Goal: Task Accomplishment & Management: Manage account settings

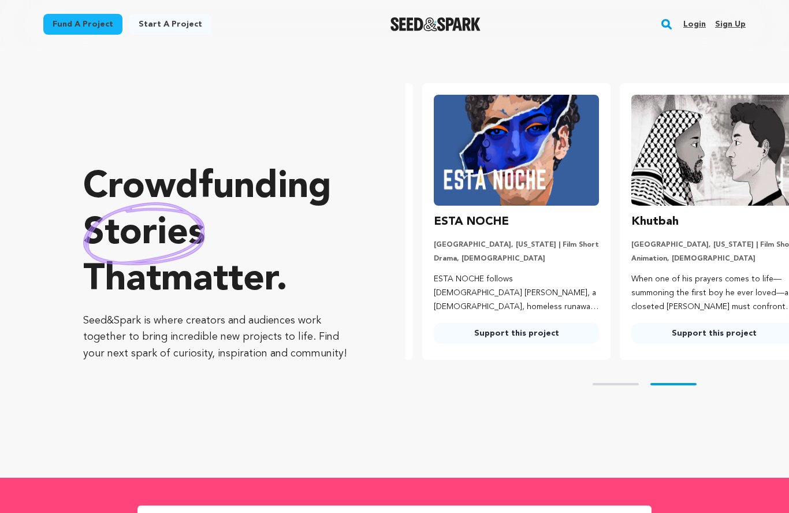
scroll to position [0, 207]
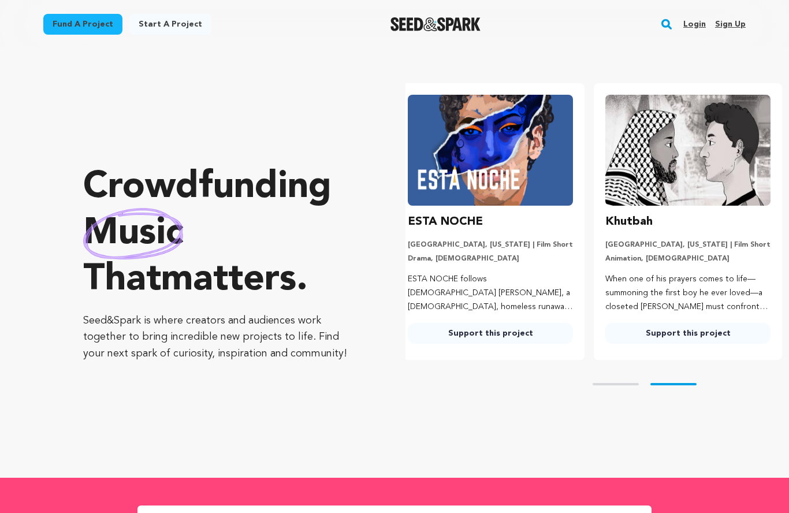
click at [694, 23] on link "Login" at bounding box center [694, 24] width 23 height 18
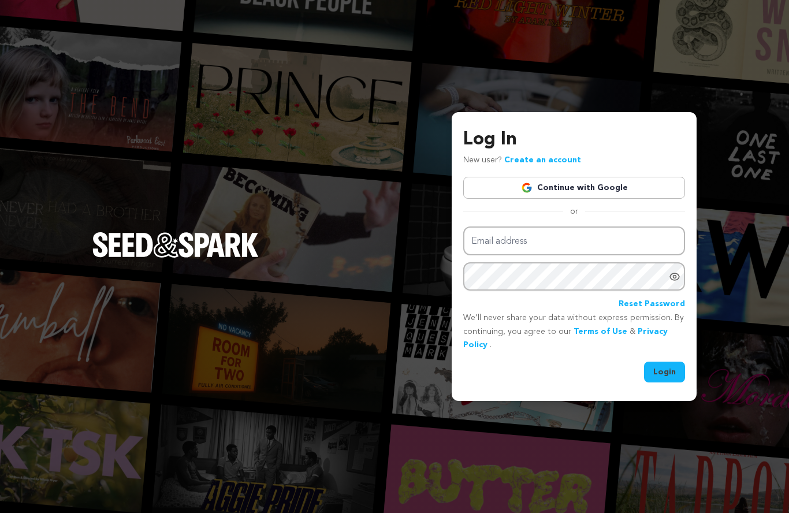
click at [536, 199] on link "Continue with Google" at bounding box center [574, 188] width 222 height 22
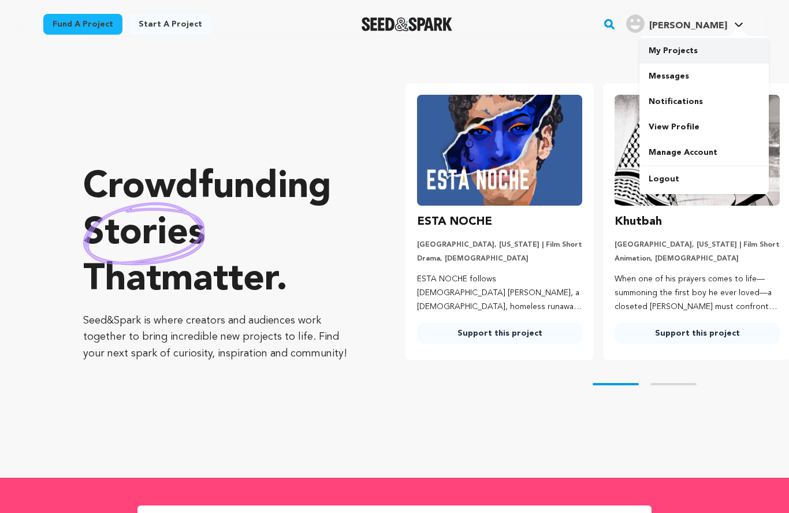
click at [716, 53] on link "My Projects" at bounding box center [703, 50] width 129 height 25
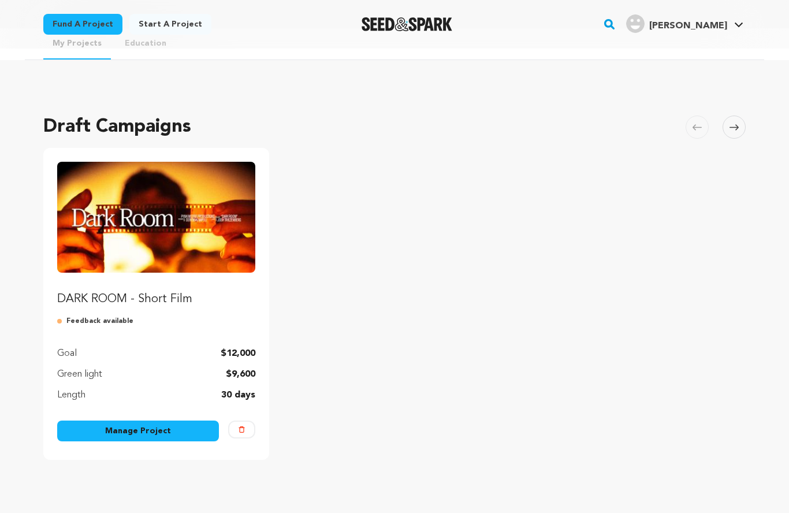
scroll to position [21, 0]
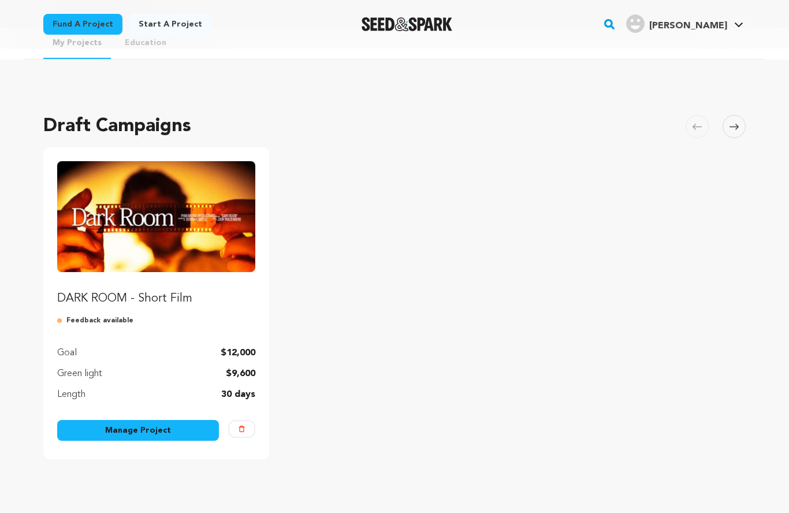
click at [85, 439] on link "Manage Project" at bounding box center [138, 430] width 162 height 21
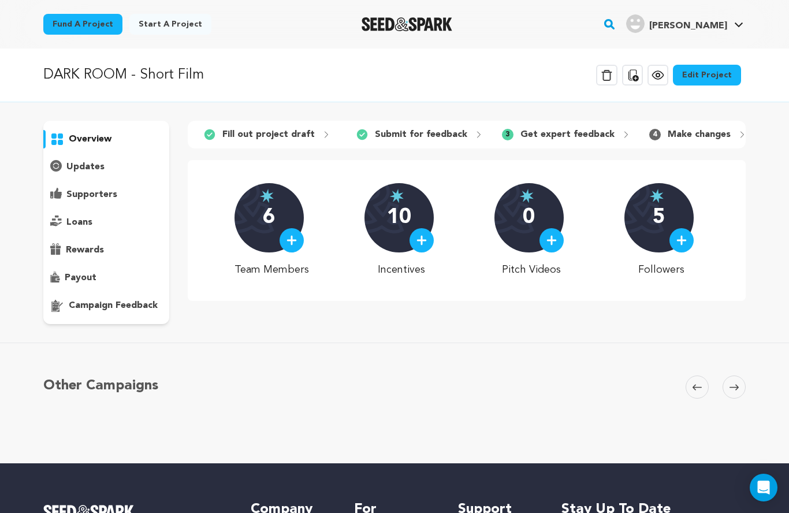
click at [79, 303] on p "campaign feedback" at bounding box center [113, 306] width 89 height 14
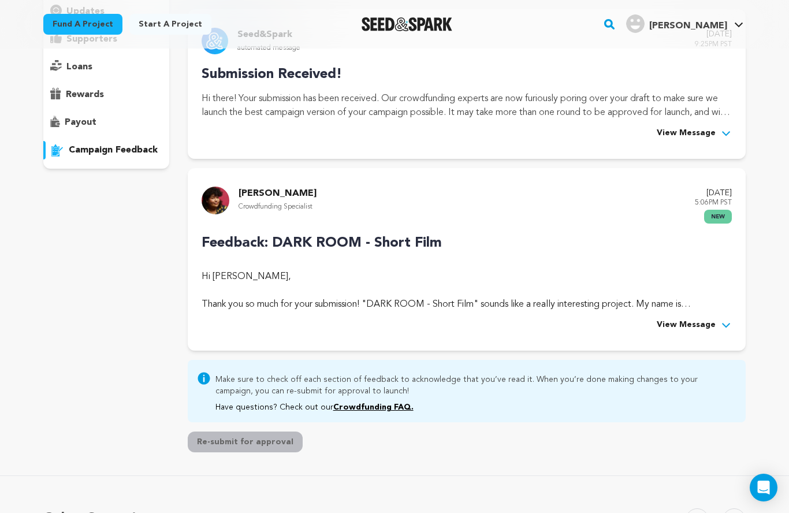
scroll to position [201, 0]
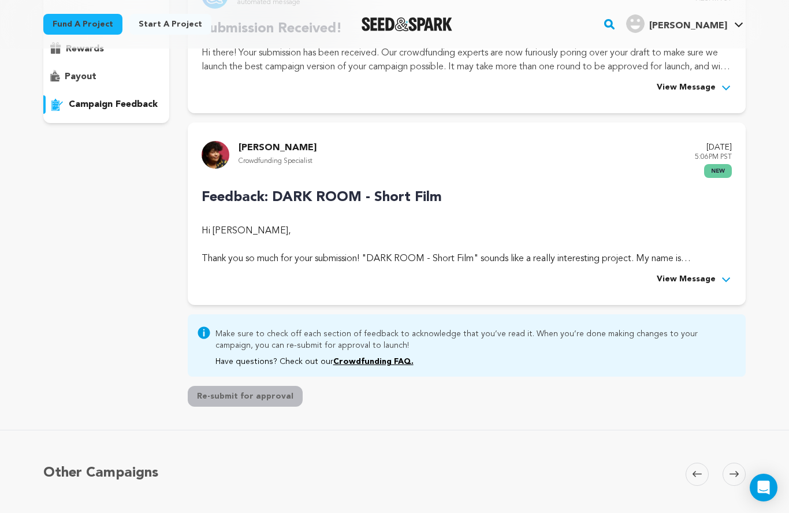
click at [290, 232] on div "Hi Napoli Donovan, Thank you so much for your submission! "DARK ROOM - Short Fi…" at bounding box center [467, 245] width 530 height 42
click at [660, 282] on span "View Message" at bounding box center [686, 280] width 59 height 14
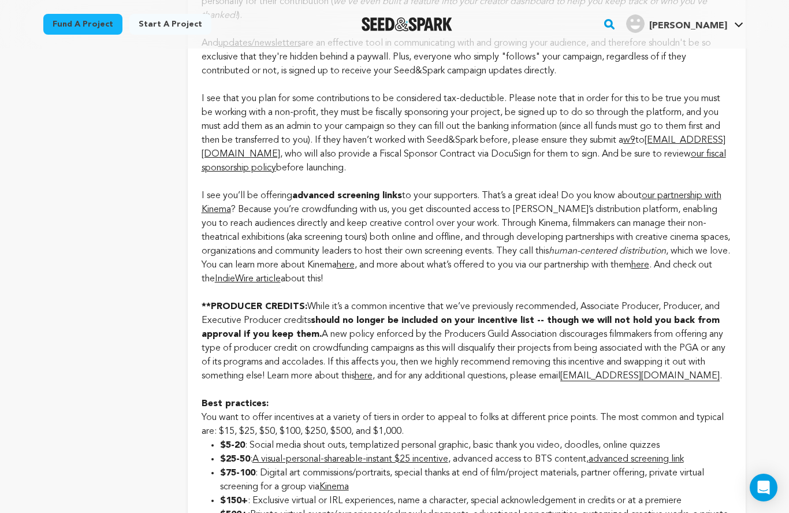
scroll to position [1368, 0]
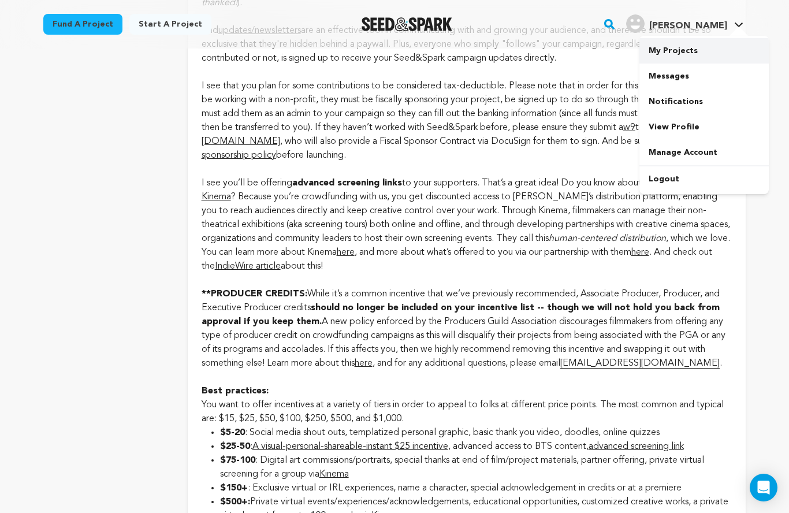
click at [706, 47] on link "My Projects" at bounding box center [703, 50] width 129 height 25
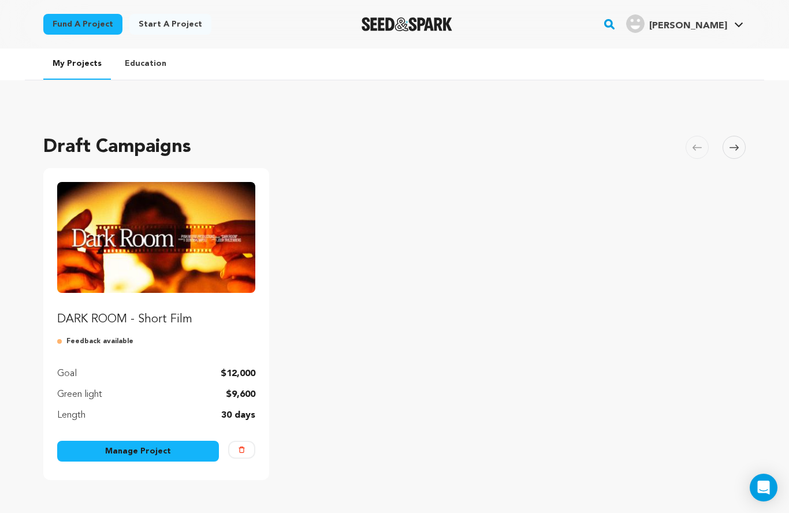
click at [98, 277] on img "Fund DARK ROOM - Short Film" at bounding box center [156, 237] width 198 height 111
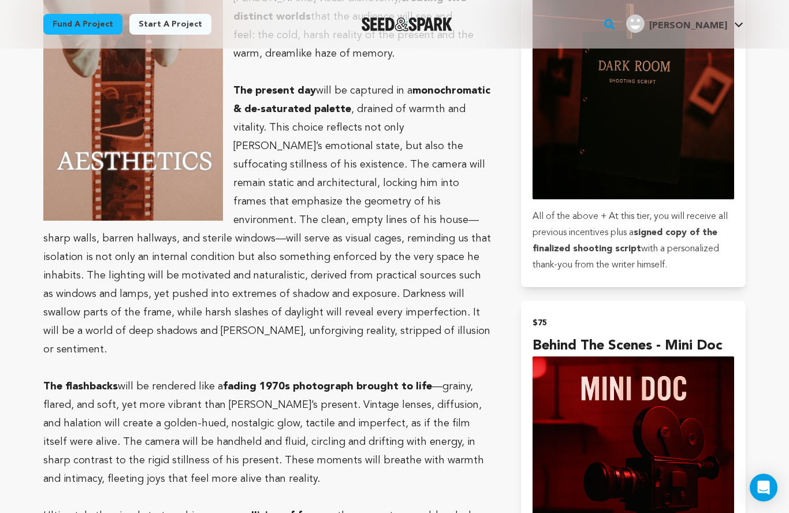
scroll to position [2005, 0]
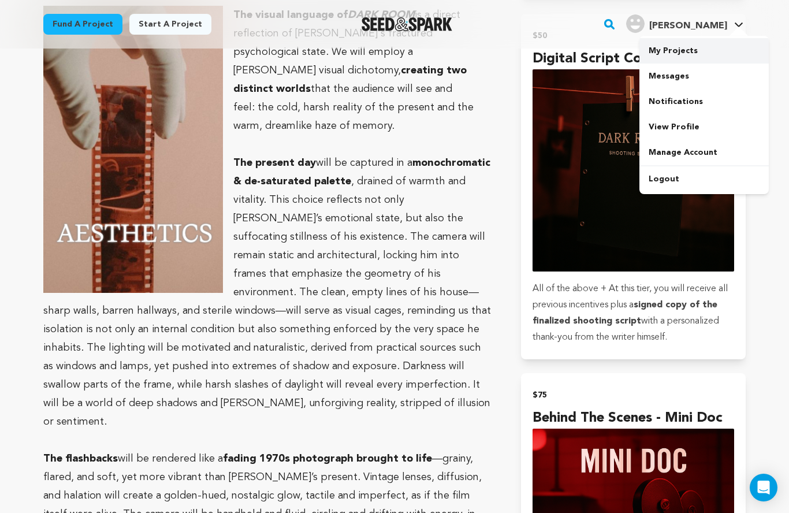
click at [668, 57] on link "My Projects" at bounding box center [703, 50] width 129 height 25
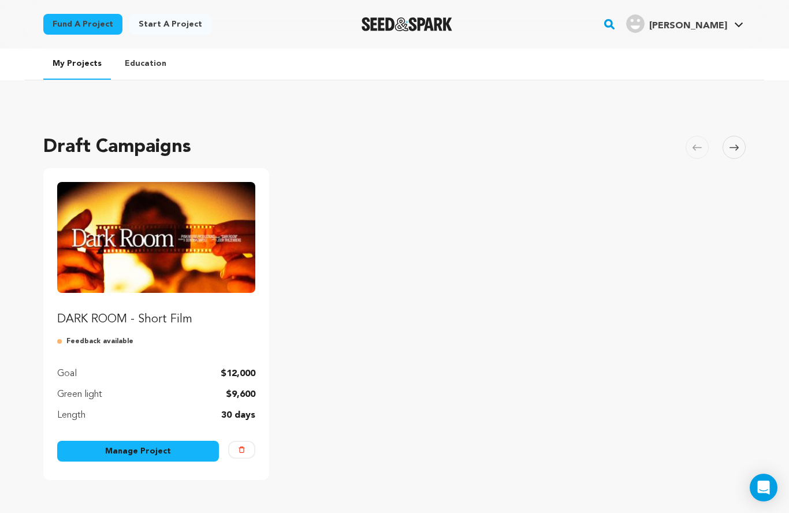
click at [182, 453] on link "Manage Project" at bounding box center [138, 451] width 162 height 21
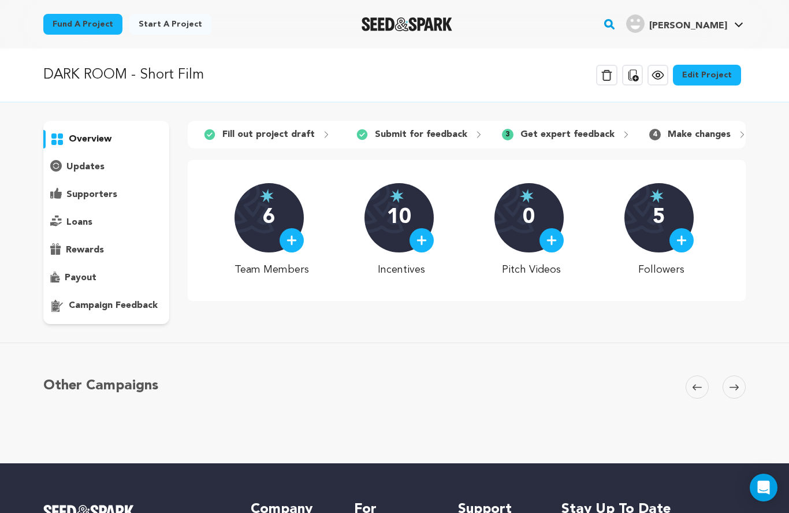
scroll to position [14, 0]
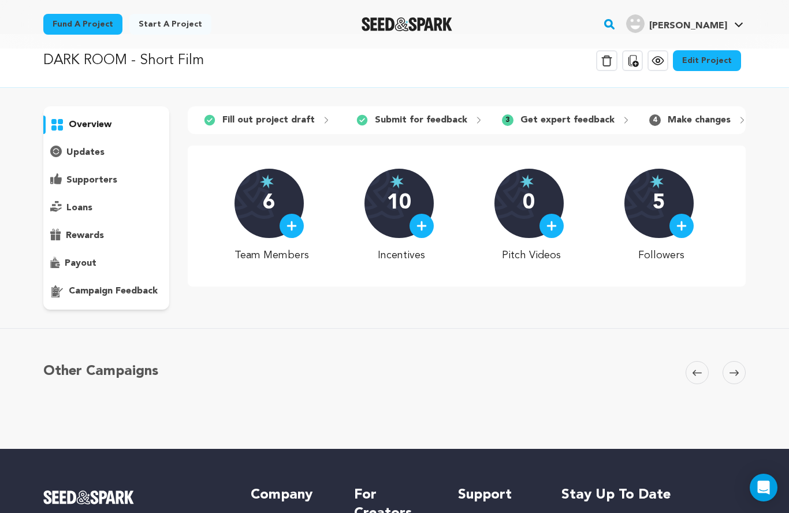
click at [108, 287] on p "campaign feedback" at bounding box center [113, 291] width 89 height 14
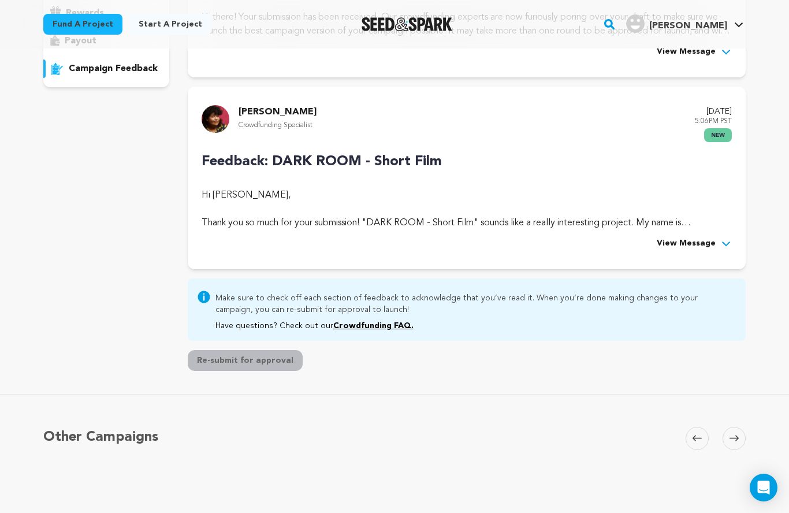
scroll to position [246, 0]
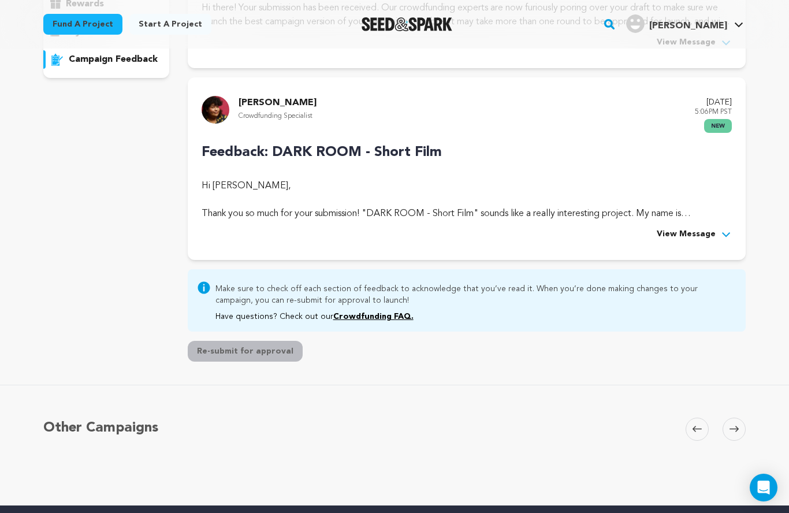
click at [408, 196] on div "Hi Napoli Donovan, Thank you so much for your submission! "DARK ROOM - Short Fi…" at bounding box center [467, 200] width 530 height 42
click at [688, 232] on span "View Message" at bounding box center [686, 235] width 59 height 14
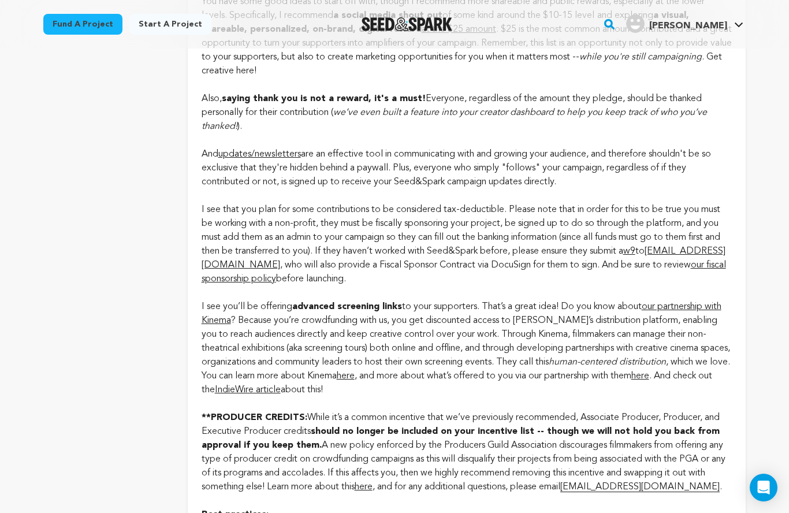
scroll to position [1245, 0]
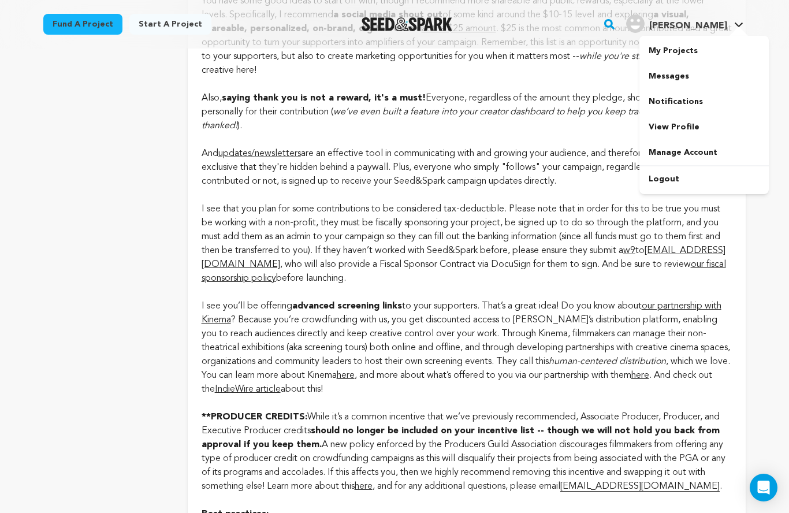
click at [707, 28] on span "[PERSON_NAME]" at bounding box center [688, 25] width 78 height 9
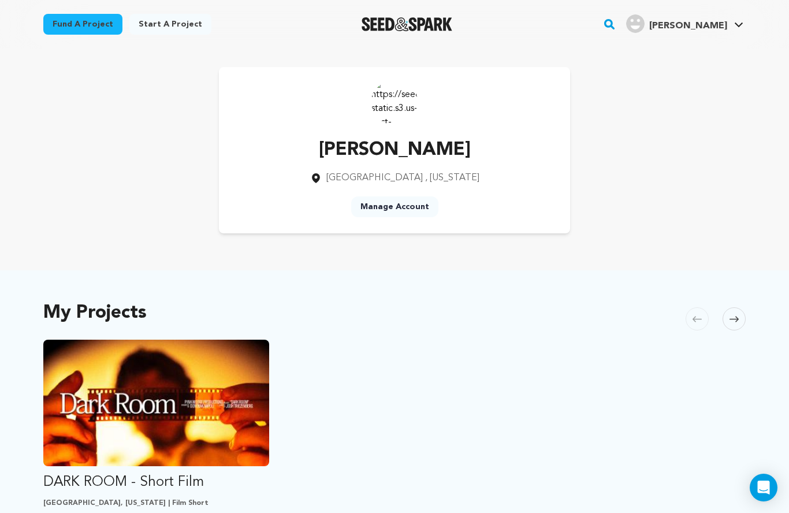
click at [389, 43] on div "Fund a project Start a project Search" at bounding box center [394, 24] width 739 height 49
click at [405, 16] on div at bounding box center [407, 24] width 160 height 30
click at [405, 17] on img "Seed&Spark Homepage" at bounding box center [407, 24] width 91 height 14
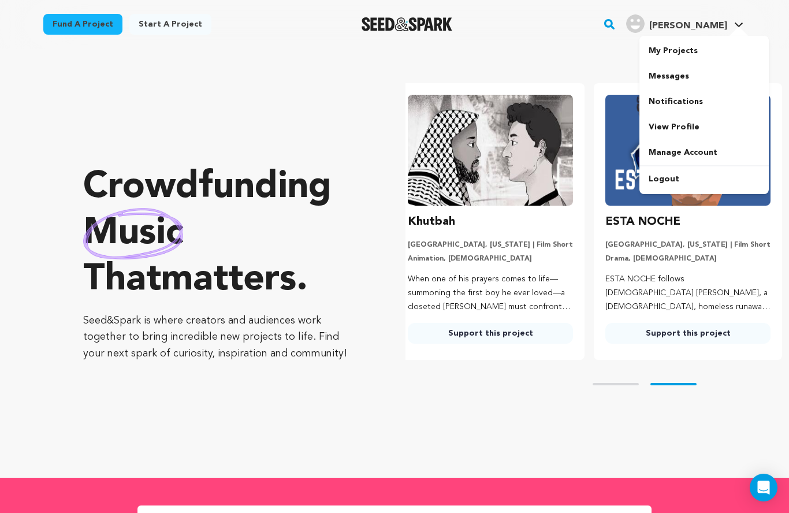
click at [705, 33] on span "Timothy T. Timothy T." at bounding box center [685, 24] width 122 height 24
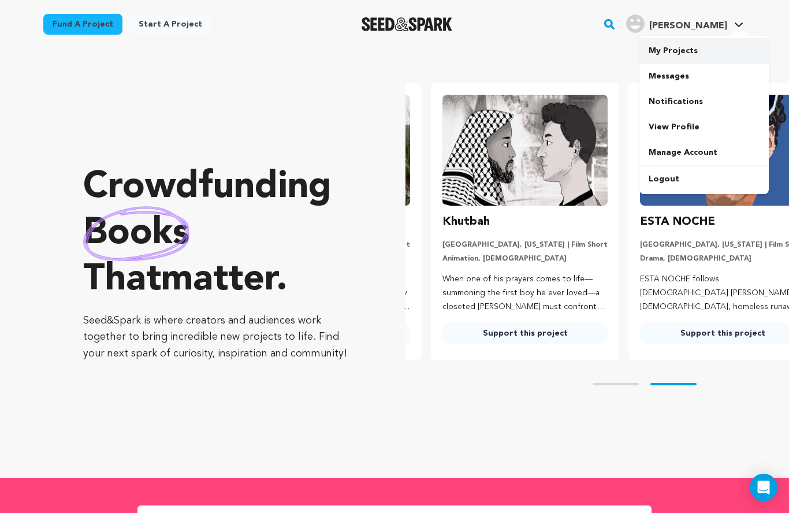
scroll to position [0, 207]
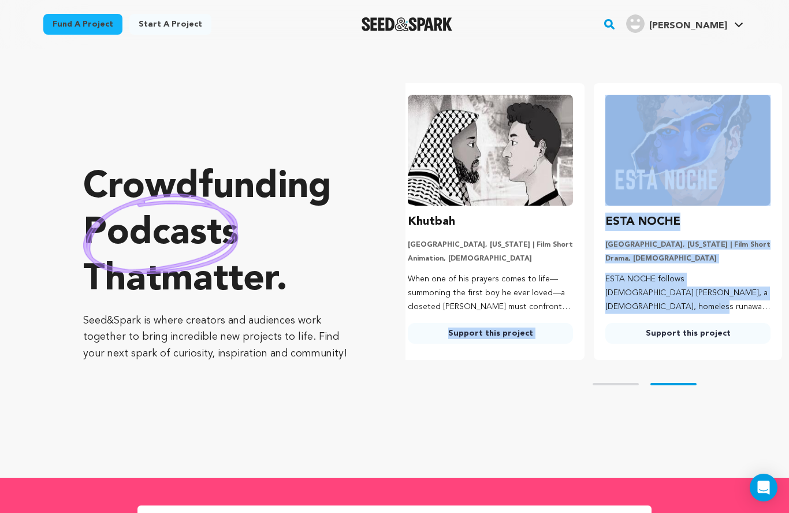
drag, startPoint x: 641, startPoint y: 293, endPoint x: 482, endPoint y: 298, distance: 159.5
click at [482, 298] on ul "TADPOLE Los Angeles, California | Film Short Horror, Comedy Outcast Val discove…" at bounding box center [596, 221] width 383 height 277
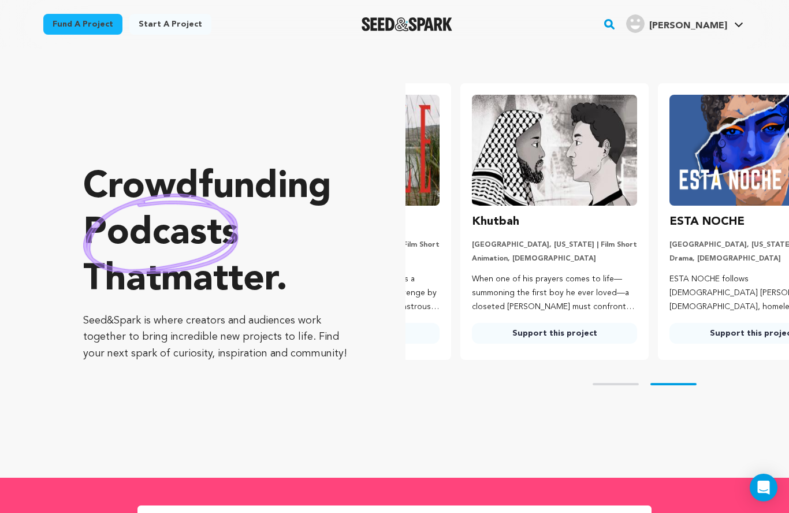
click at [320, 141] on div "Crowdfunding podcasts that matter . Seed&Spark is where creators and audiences …" at bounding box center [221, 263] width 276 height 383
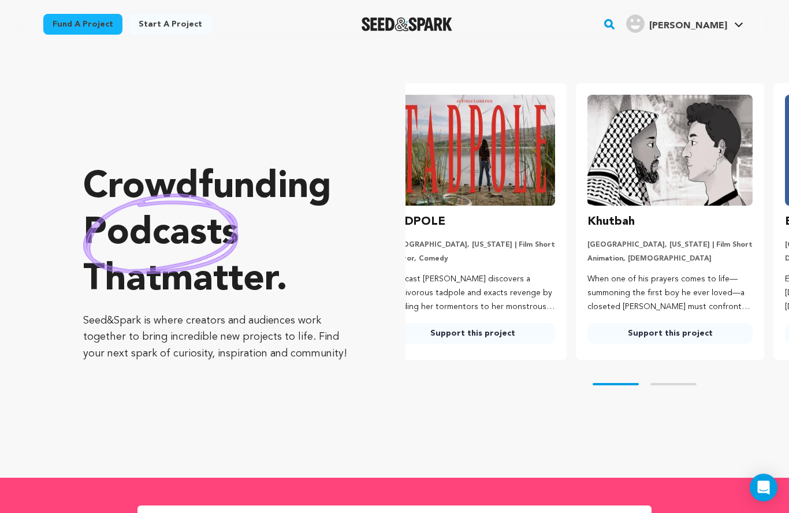
scroll to position [0, 0]
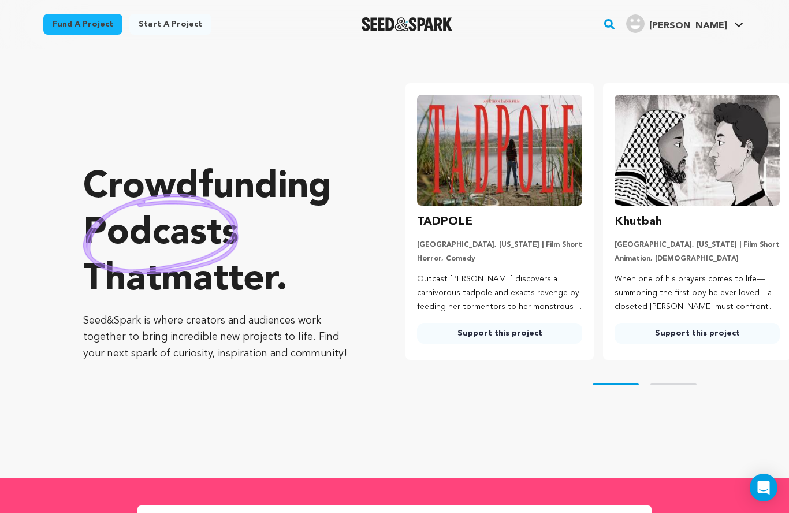
click at [483, 336] on link "Support this project" at bounding box center [499, 333] width 165 height 21
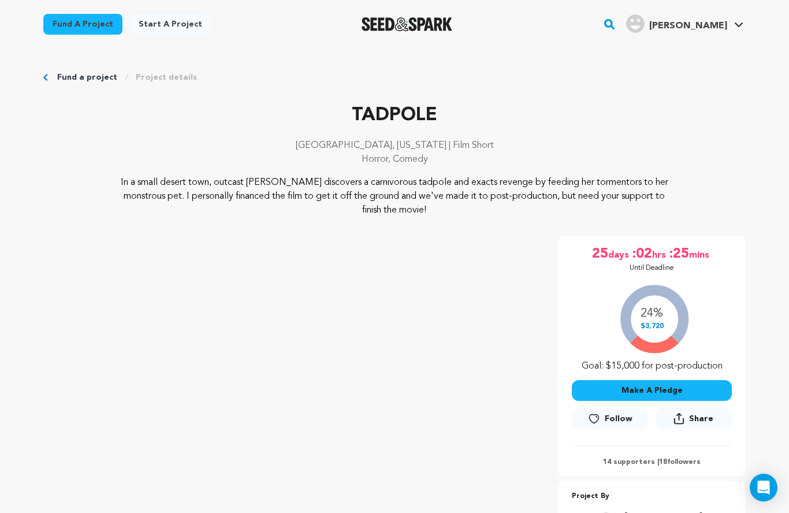
click at [629, 27] on div "Fund a project Start a project Search" at bounding box center [385, 24] width 721 height 30
click at [616, 23] on rect "button" at bounding box center [609, 24] width 14 height 14
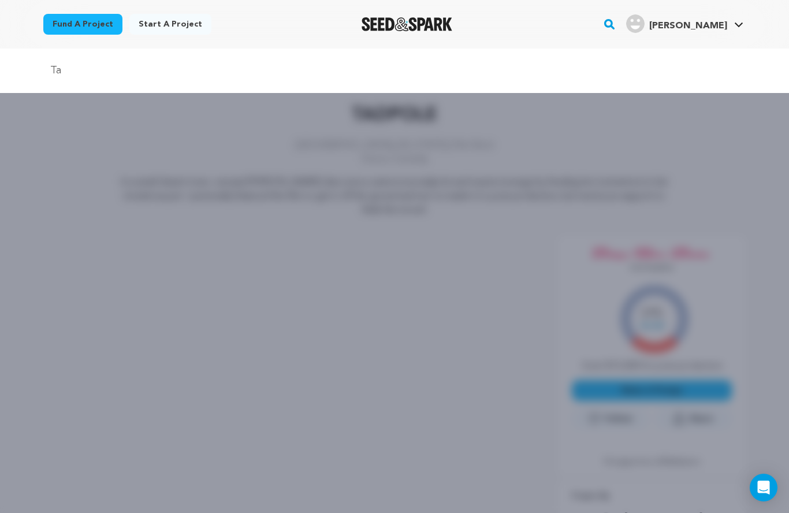
type input "T"
type input "Rage day"
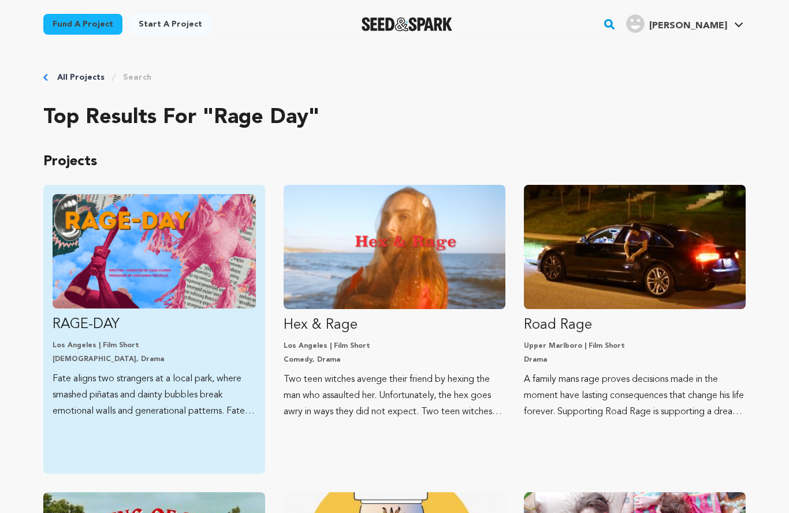
click at [147, 265] on img "Fund RAGE-DAY" at bounding box center [154, 251] width 203 height 114
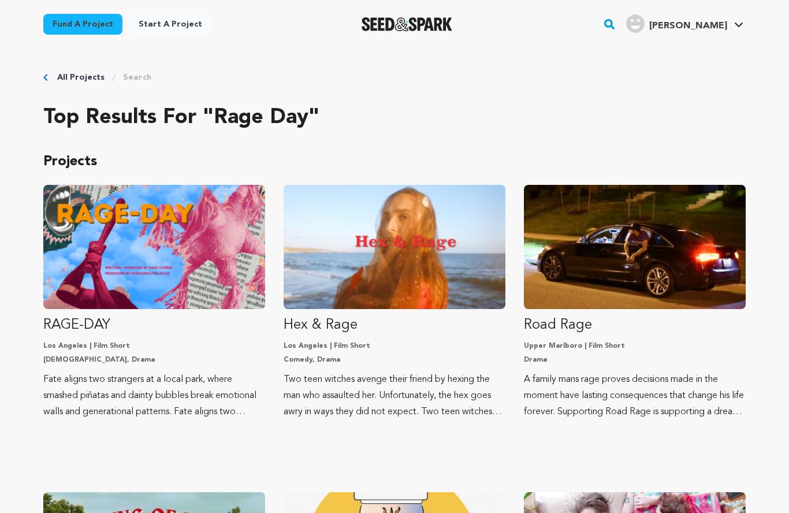
click at [429, 23] on img "Seed&Spark Homepage" at bounding box center [407, 24] width 91 height 14
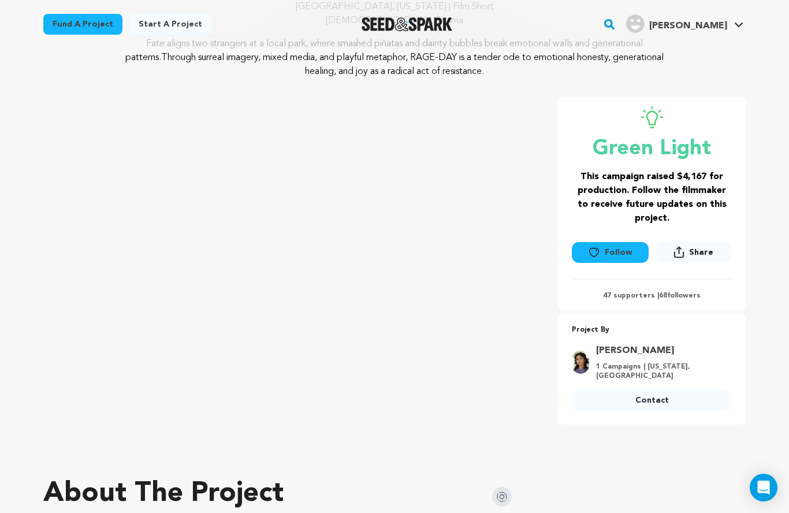
scroll to position [91, 0]
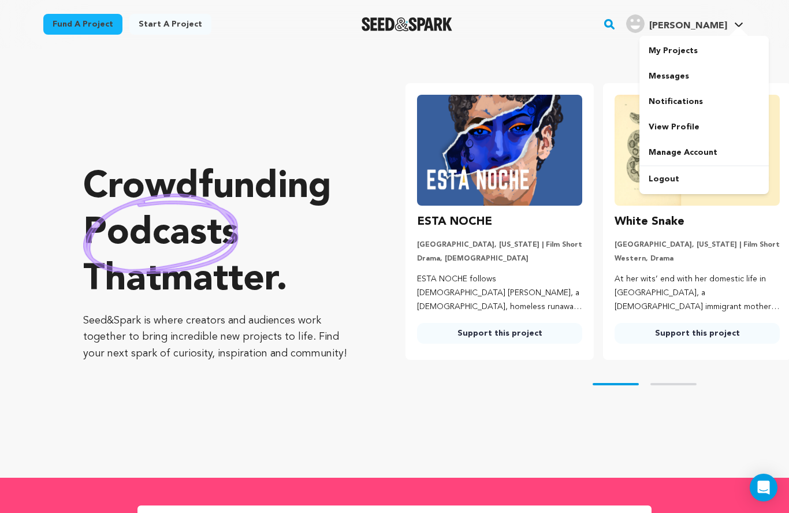
click at [701, 24] on span "[PERSON_NAME]" at bounding box center [688, 25] width 78 height 9
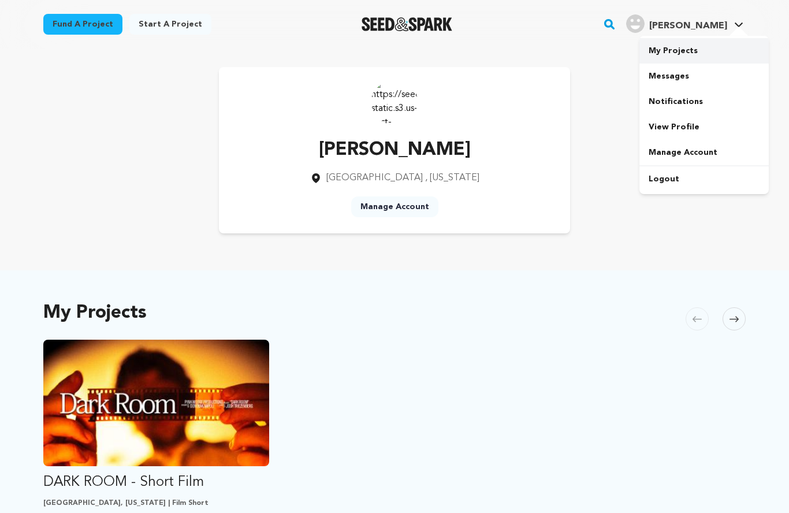
click at [669, 61] on link "My Projects" at bounding box center [703, 50] width 129 height 25
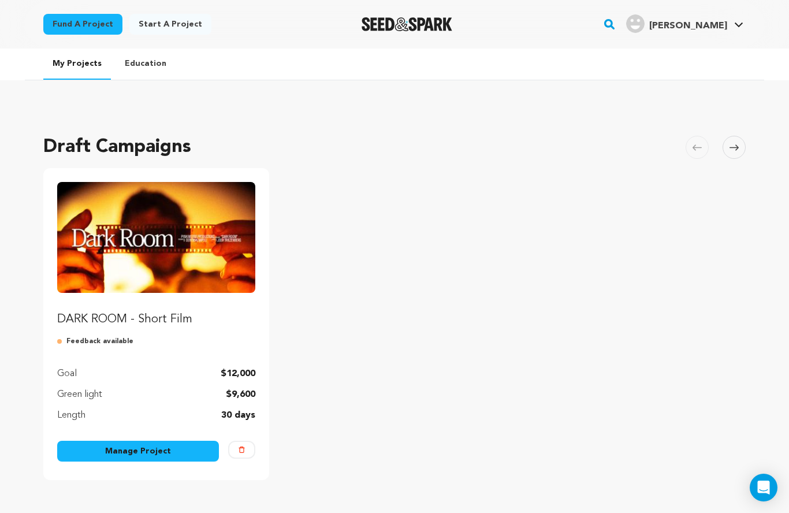
click at [149, 450] on link "Manage Project" at bounding box center [138, 451] width 162 height 21
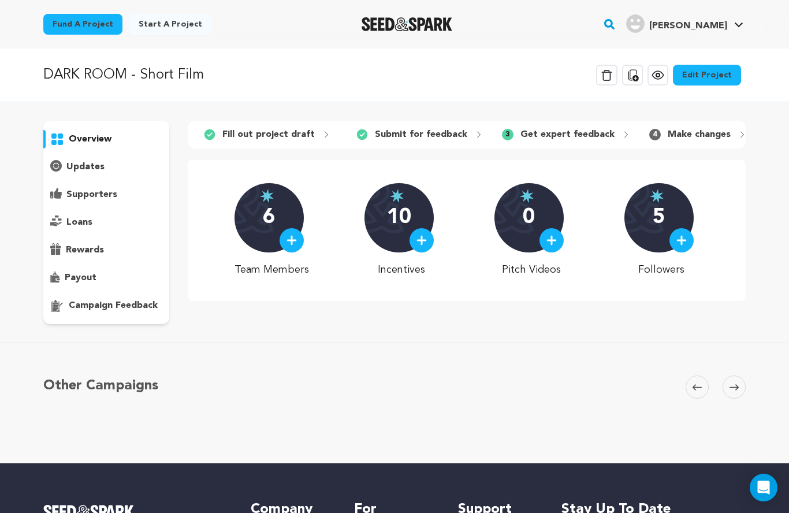
click at [124, 305] on p "campaign feedback" at bounding box center [113, 306] width 89 height 14
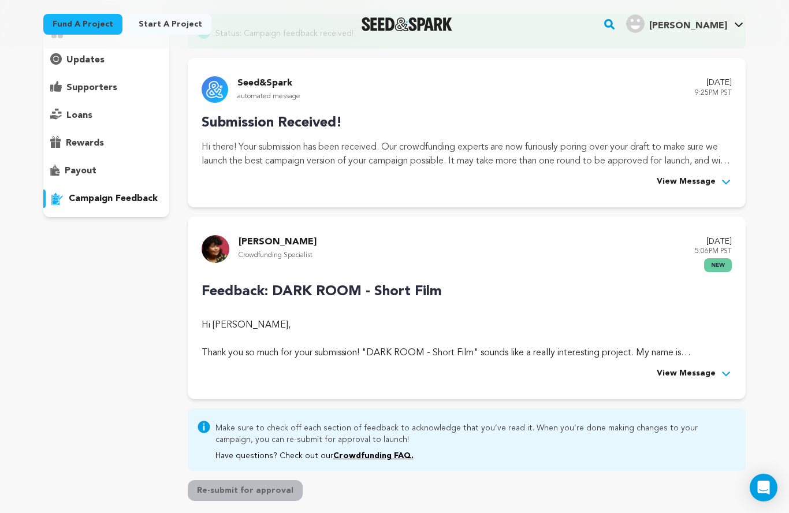
scroll to position [111, 0]
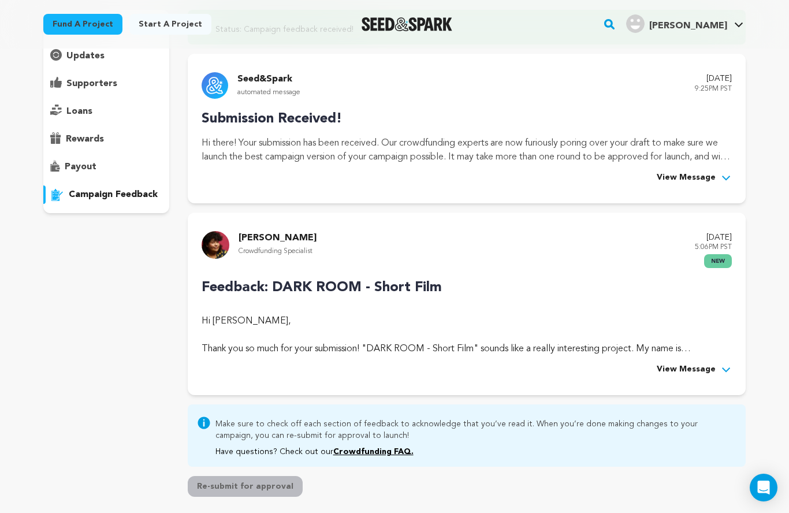
click at [695, 374] on div "Rocco Garrison Crowdfunding Specialist September 15, 2025 5:06PM PST new Feedba…" at bounding box center [467, 304] width 558 height 182
click at [695, 374] on span "View Message" at bounding box center [686, 370] width 59 height 14
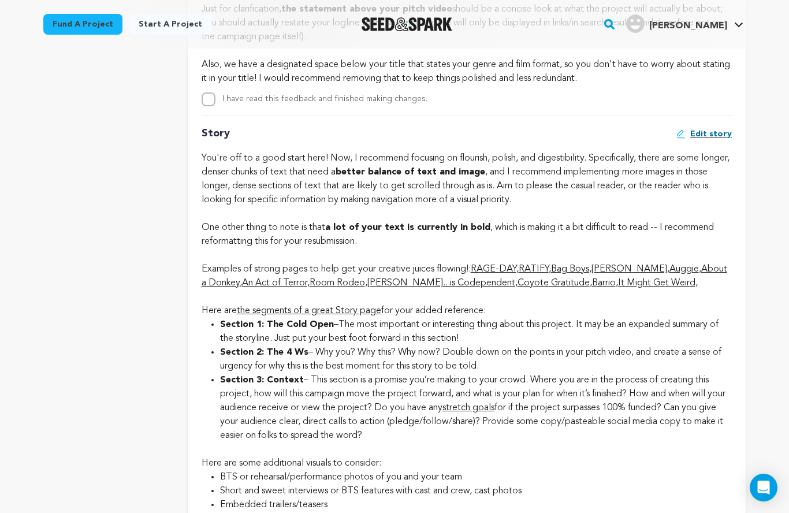
scroll to position [2367, 0]
click at [628, 287] on link "It Might Get Weird" at bounding box center [656, 282] width 77 height 9
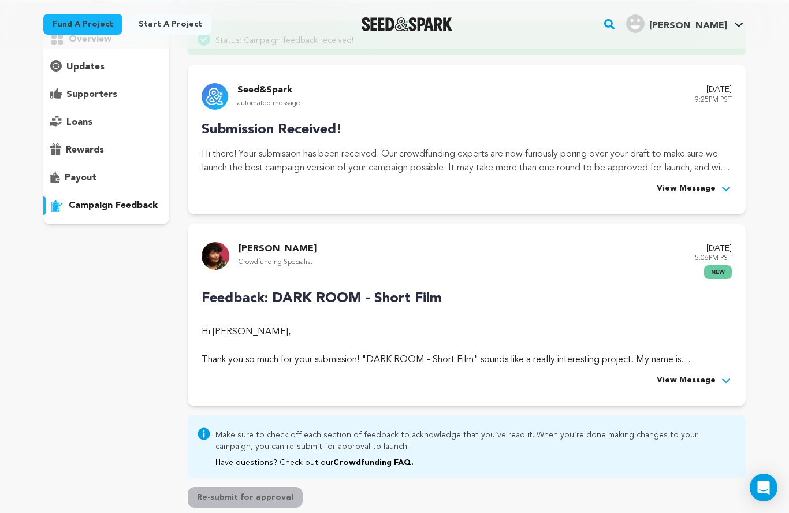
scroll to position [97, 0]
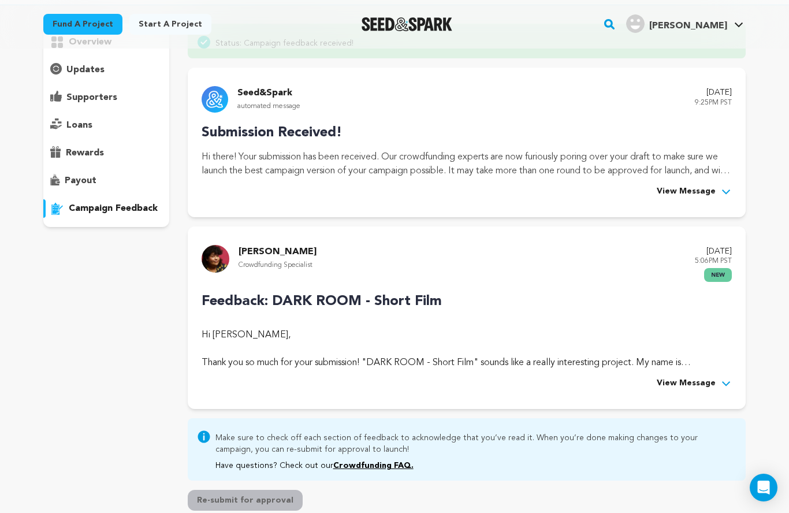
click at [605, 305] on p "Feedback: DARK ROOM - Short Film" at bounding box center [467, 301] width 530 height 21
click at [716, 378] on button "View Message" at bounding box center [694, 384] width 75 height 14
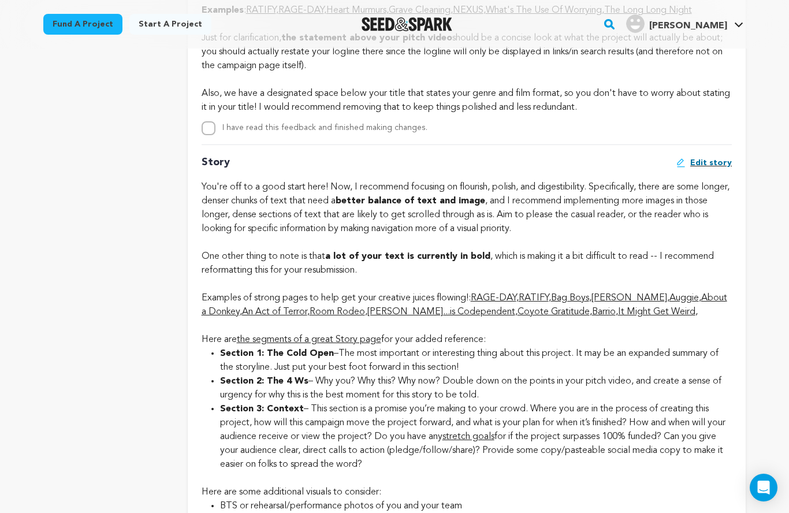
scroll to position [2339, 0]
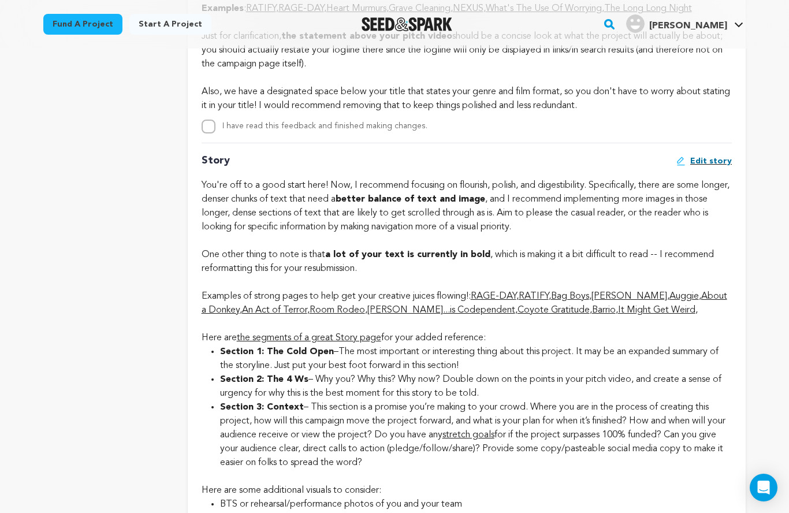
click at [250, 315] on link "An Act of Terror" at bounding box center [274, 309] width 65 height 9
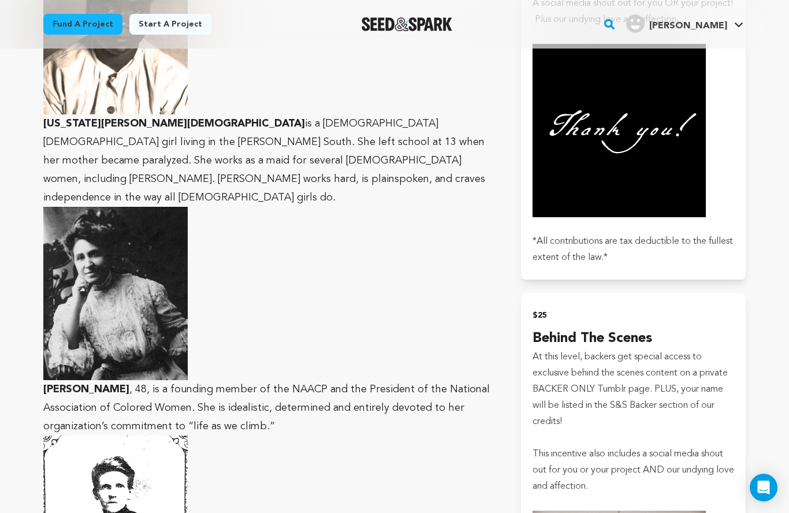
scroll to position [1086, 0]
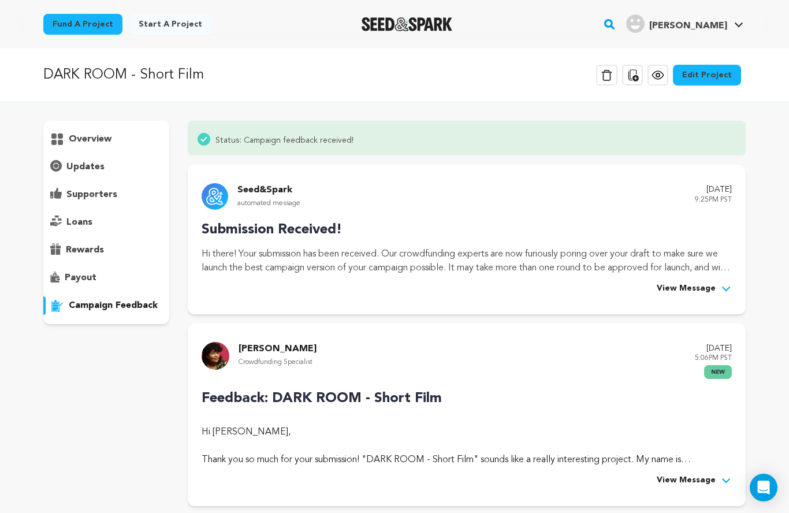
scroll to position [16, 0]
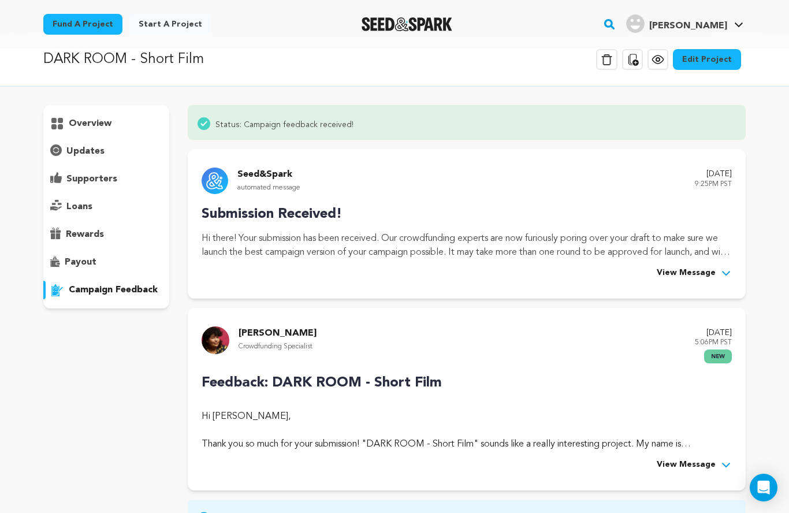
click at [218, 424] on div "Hi [PERSON_NAME], Thank you so much for your submission! "DARK ROOM - Short Fil…" at bounding box center [467, 430] width 530 height 42
click at [219, 436] on div "Hi [PERSON_NAME], Thank you so much for your submission! "DARK ROOM - Short Fil…" at bounding box center [467, 430] width 530 height 42
click at [670, 463] on span "View Message" at bounding box center [686, 465] width 59 height 14
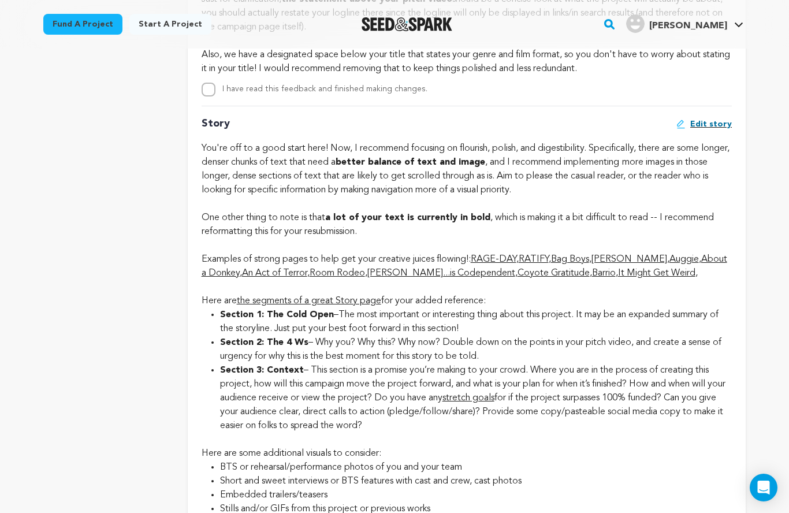
scroll to position [2376, 0]
click at [214, 277] on link "About a Donkey" at bounding box center [465, 265] width 526 height 23
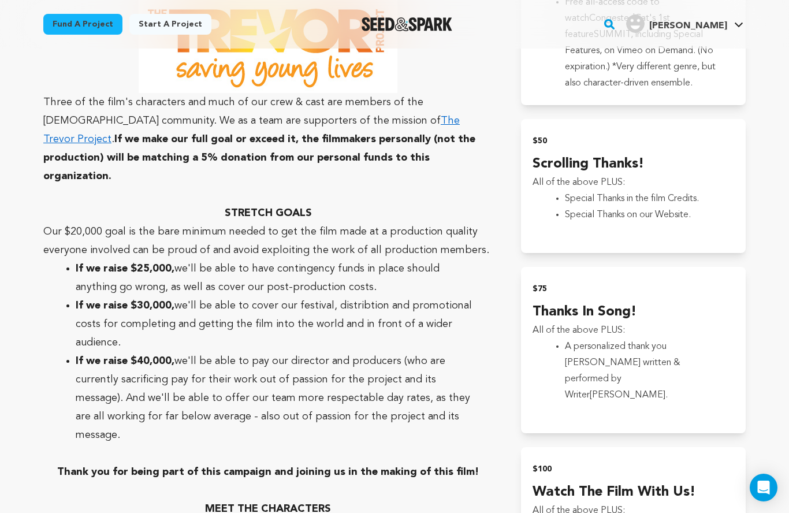
scroll to position [1409, 0]
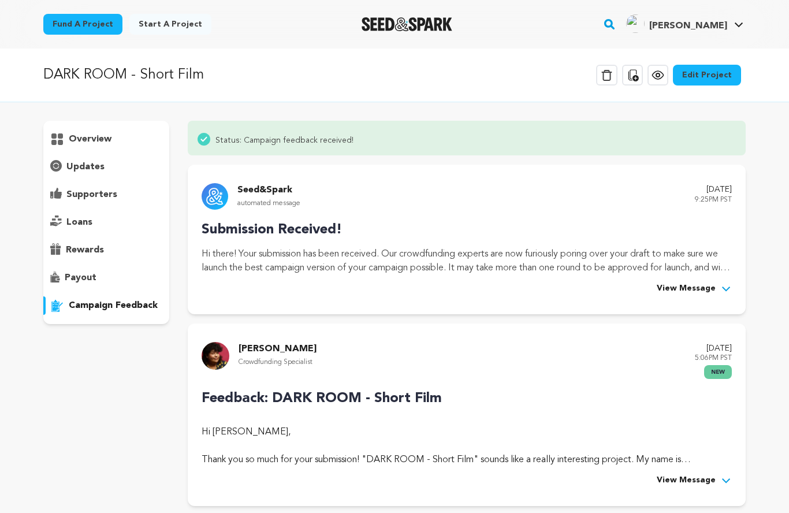
scroll to position [124, 0]
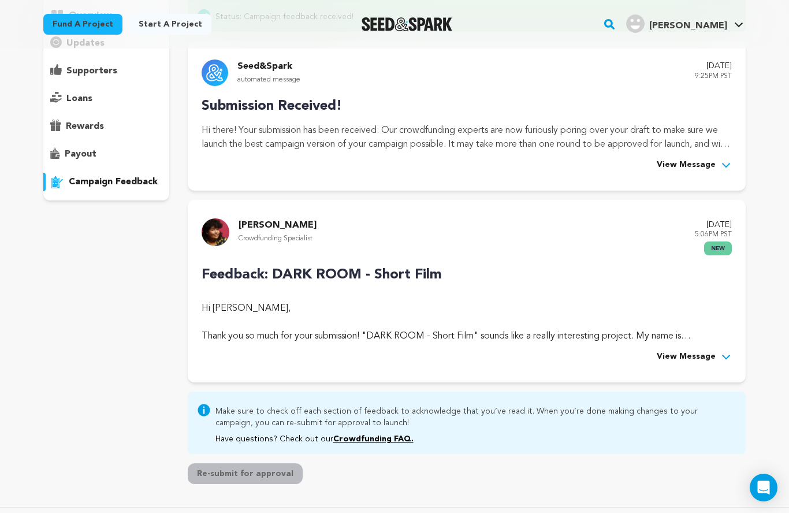
click at [670, 352] on span "View Message" at bounding box center [686, 357] width 59 height 14
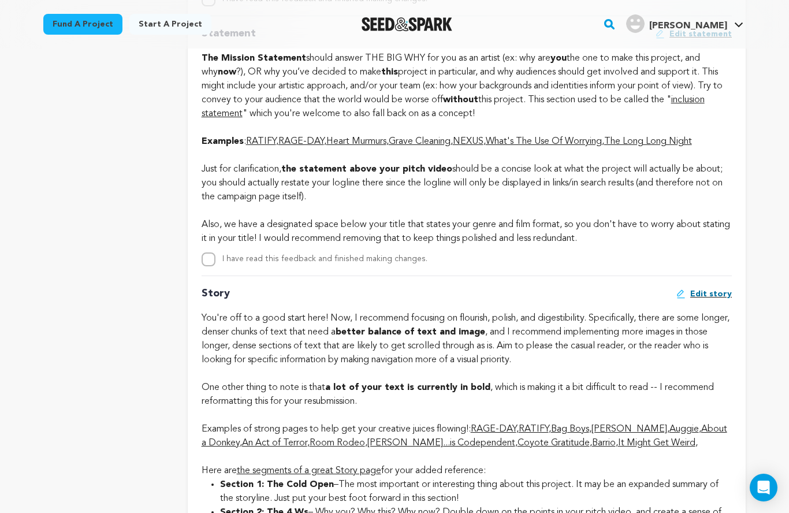
scroll to position [2207, 0]
click at [262, 146] on link "RATIFY" at bounding box center [261, 140] width 30 height 9
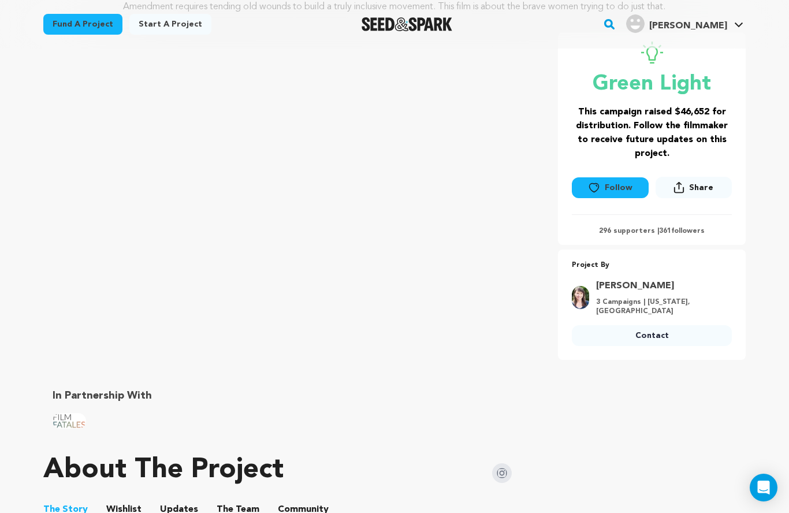
scroll to position [148, 0]
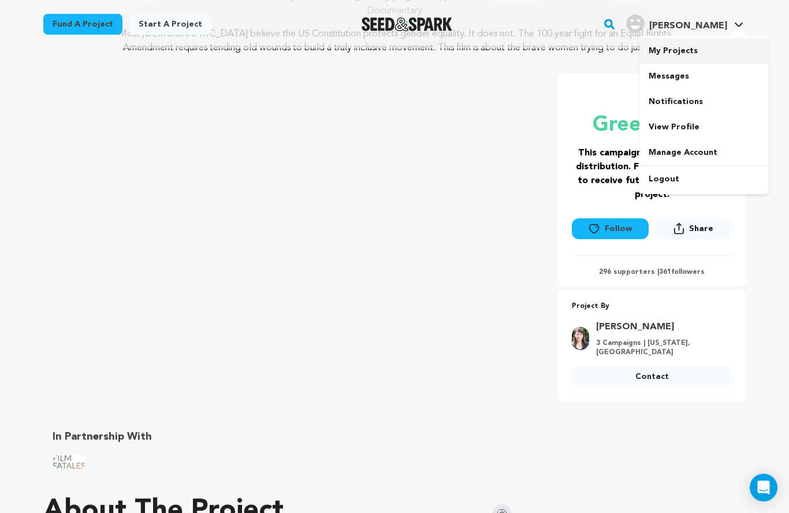
click at [710, 51] on link "My Projects" at bounding box center [703, 50] width 129 height 25
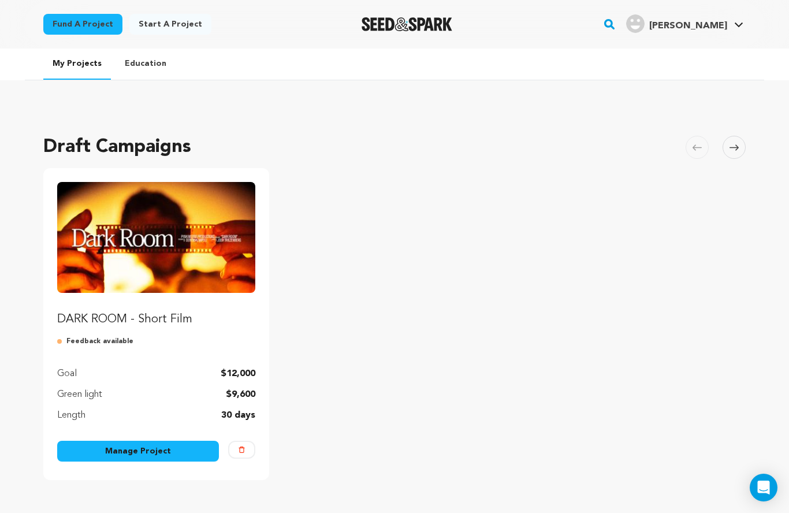
click at [98, 450] on link "Manage Project" at bounding box center [138, 451] width 162 height 21
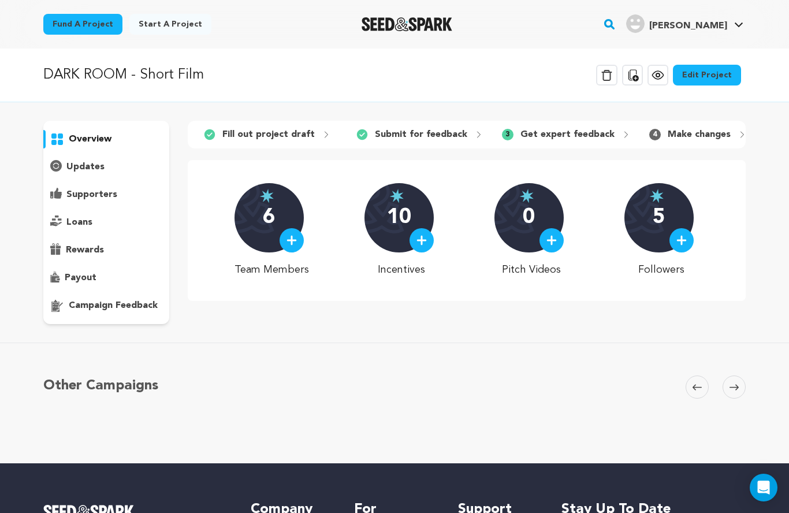
click at [78, 299] on p "campaign feedback" at bounding box center [113, 306] width 89 height 14
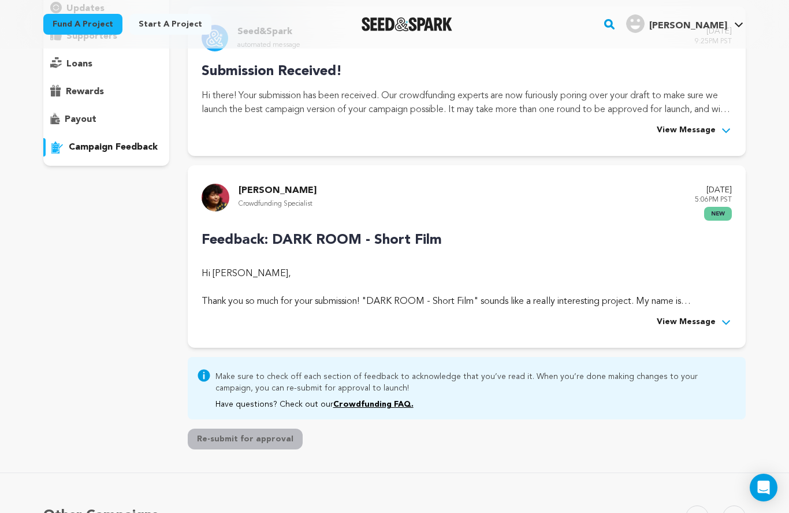
scroll to position [155, 0]
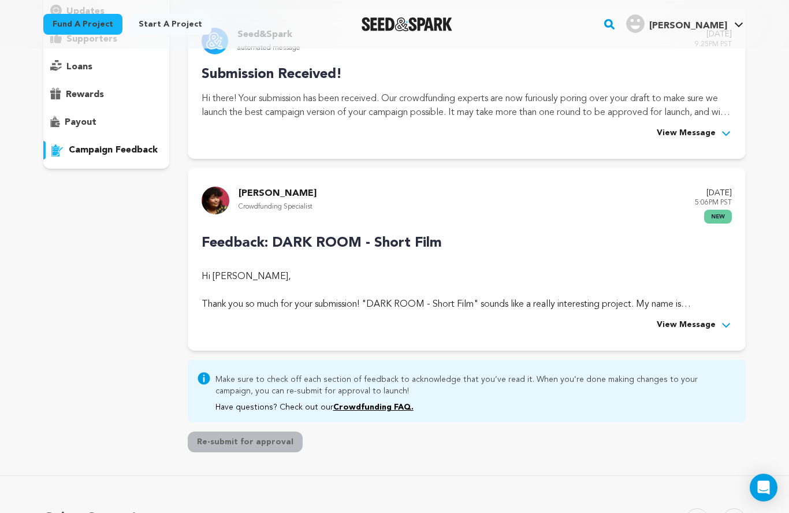
click at [653, 318] on div "View Message" at bounding box center [467, 325] width 530 height 14
click at [668, 321] on span "View Message" at bounding box center [686, 325] width 59 height 14
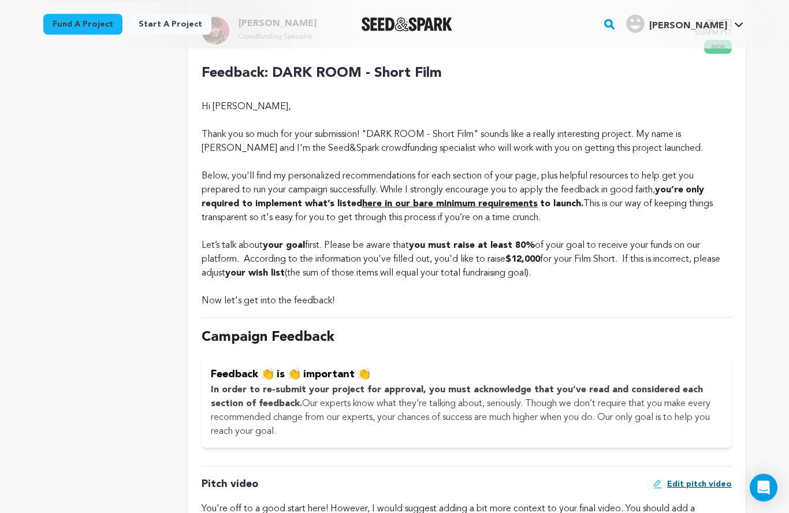
scroll to position [0, 0]
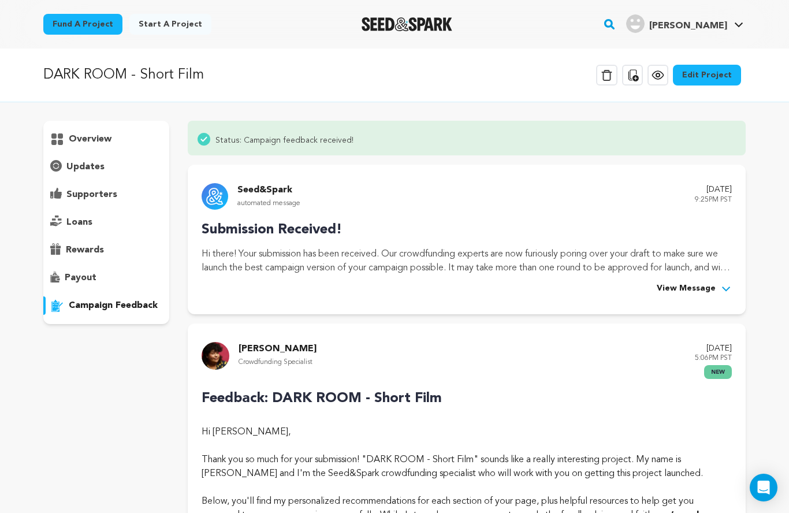
click at [54, 127] on div "overview" at bounding box center [106, 222] width 126 height 203
click at [80, 135] on p "overview" at bounding box center [90, 139] width 43 height 14
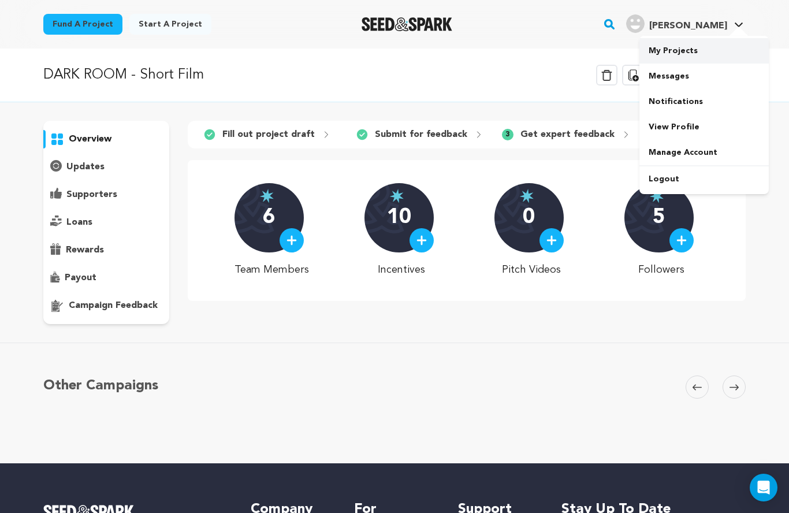
click at [714, 51] on link "My Projects" at bounding box center [703, 50] width 129 height 25
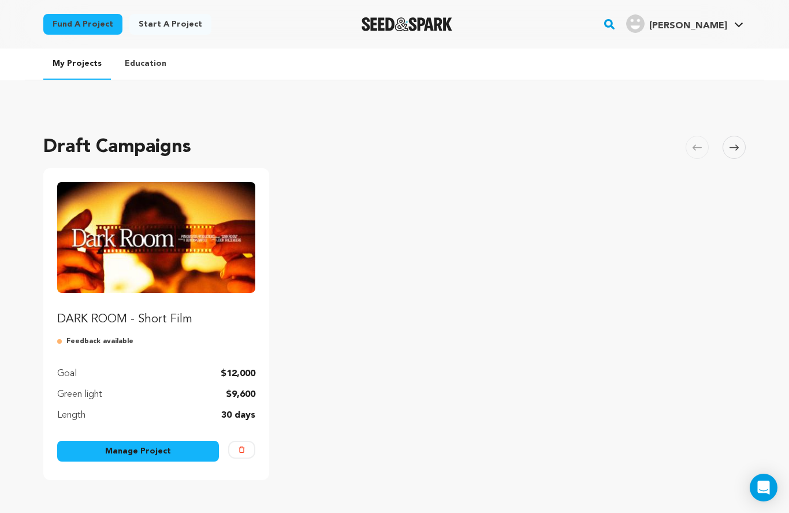
click at [80, 448] on link "Manage Project" at bounding box center [138, 451] width 162 height 21
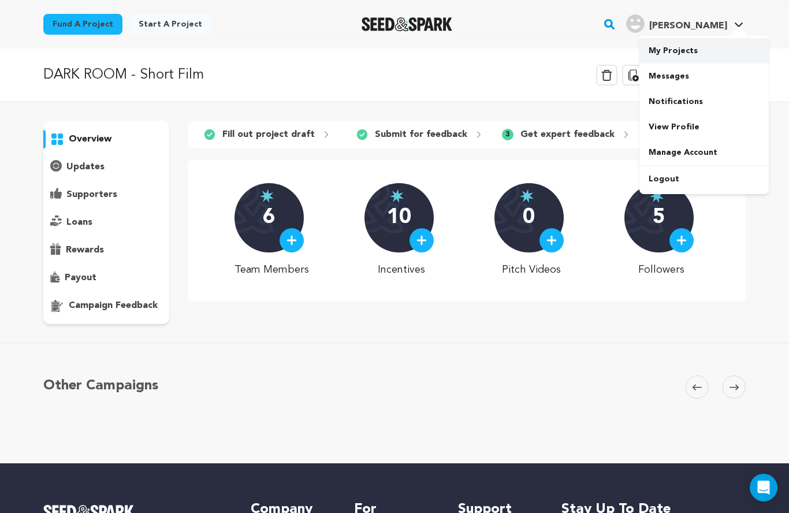
click at [719, 56] on link "My Projects" at bounding box center [703, 50] width 129 height 25
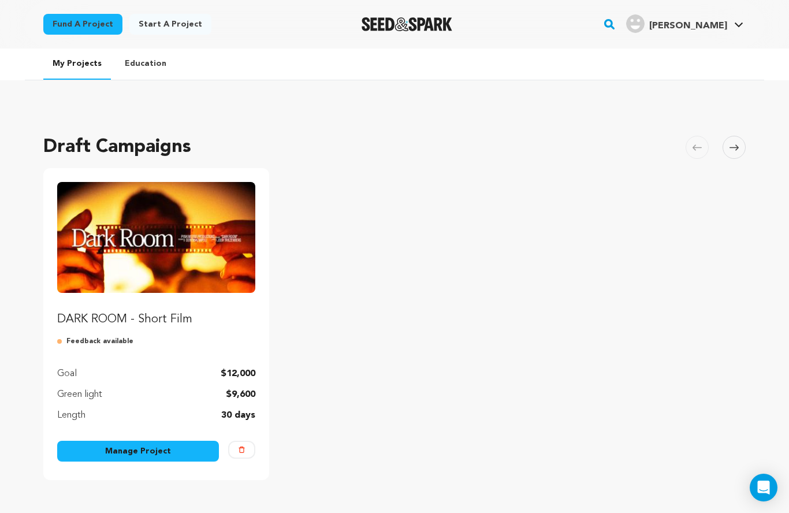
click at [96, 323] on p "DARK ROOM - Short Film" at bounding box center [156, 319] width 198 height 16
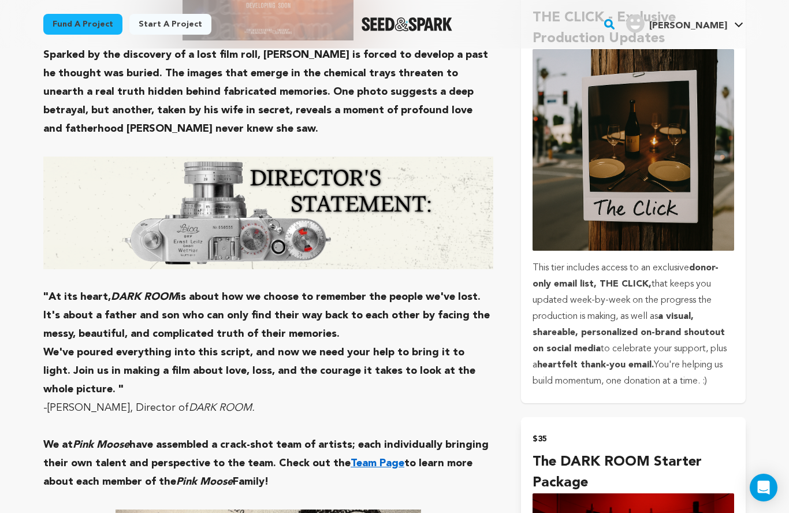
scroll to position [1178, 0]
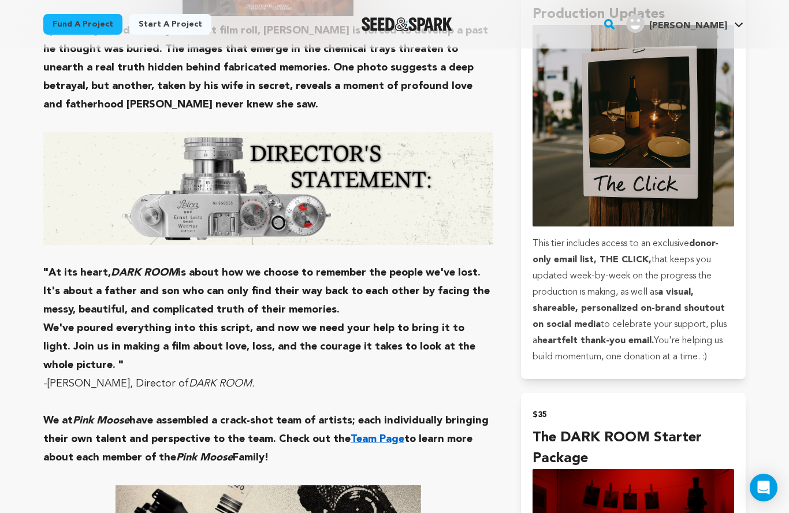
scroll to position [843, 0]
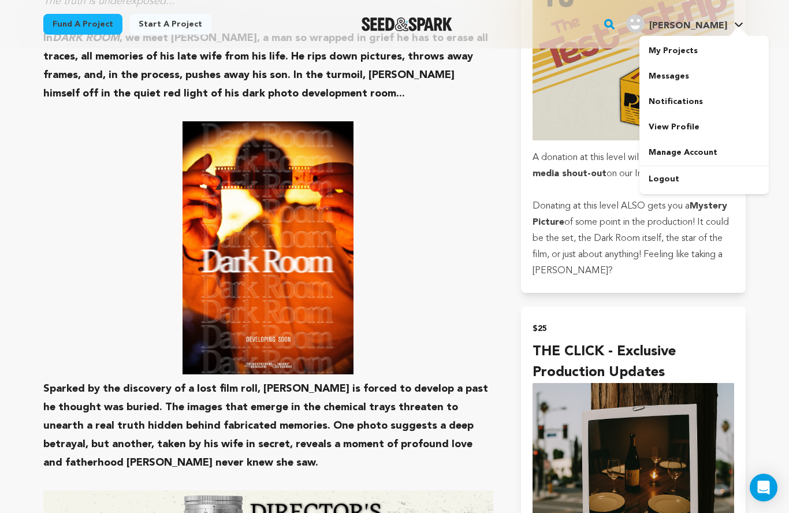
click at [709, 25] on span "[PERSON_NAME]" at bounding box center [688, 25] width 78 height 9
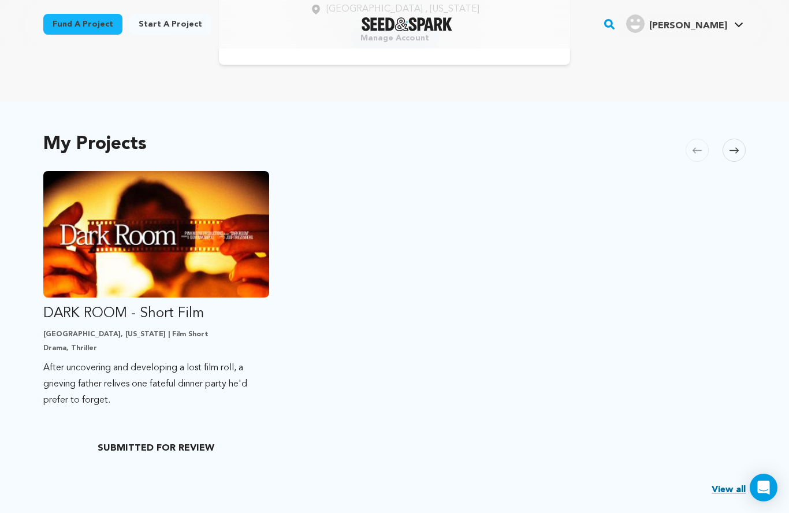
scroll to position [216, 0]
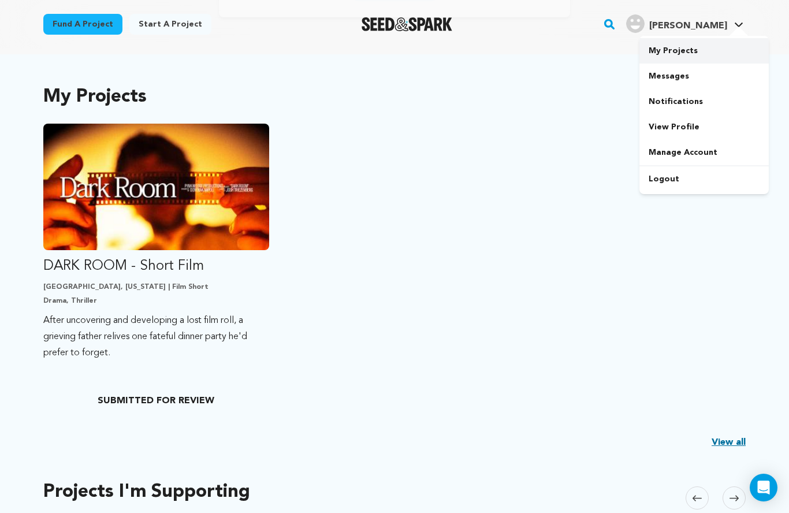
click at [691, 51] on link "My Projects" at bounding box center [703, 50] width 129 height 25
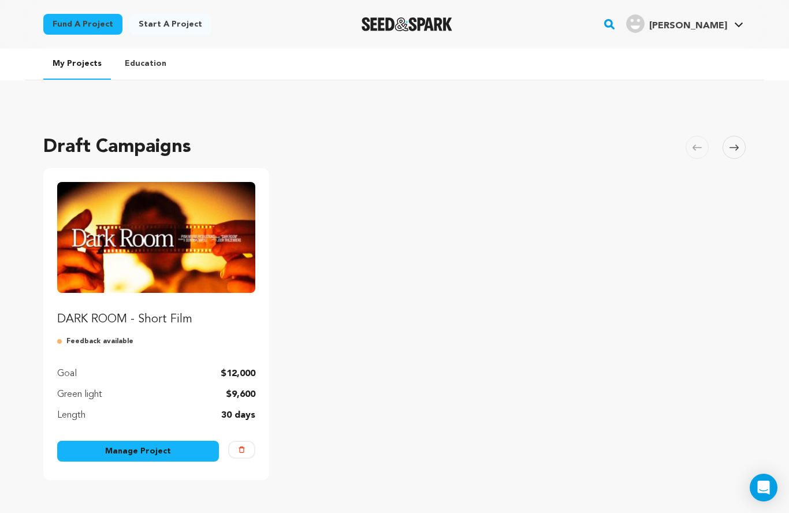
click at [182, 453] on link "Manage Project" at bounding box center [138, 451] width 162 height 21
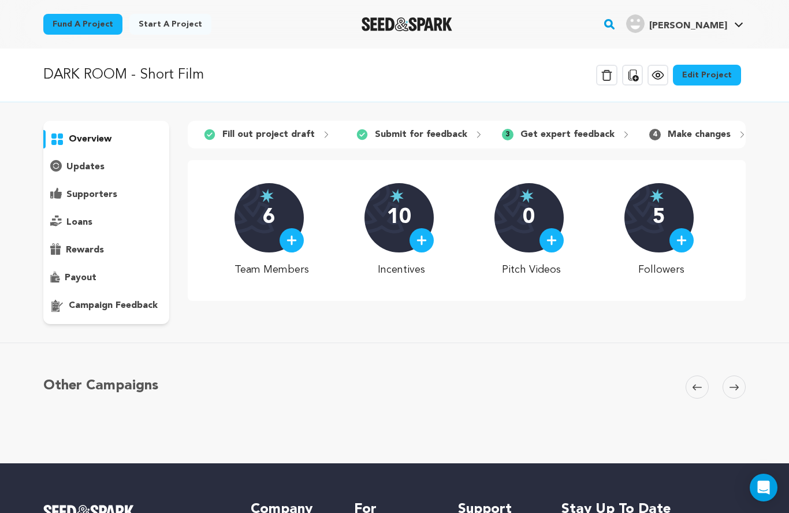
click at [92, 307] on p "campaign feedback" at bounding box center [113, 306] width 89 height 14
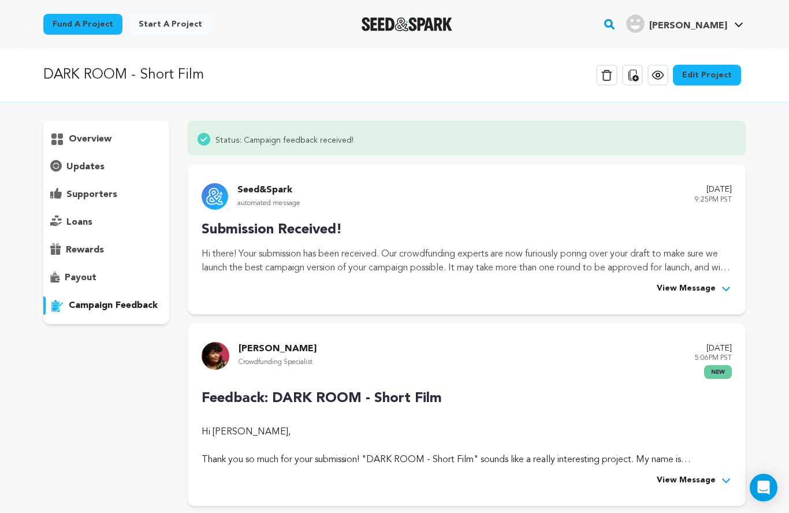
scroll to position [44, 0]
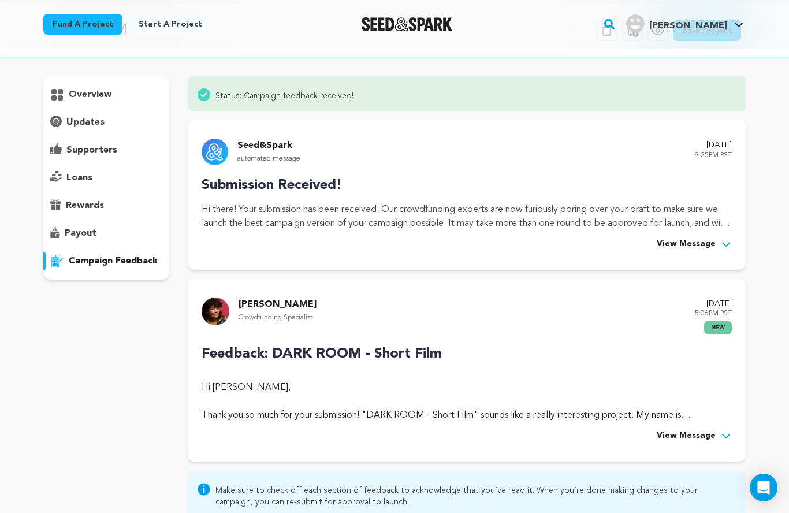
click at [576, 433] on div "View Message" at bounding box center [467, 436] width 530 height 14
click at [696, 435] on span "View Message" at bounding box center [686, 436] width 59 height 14
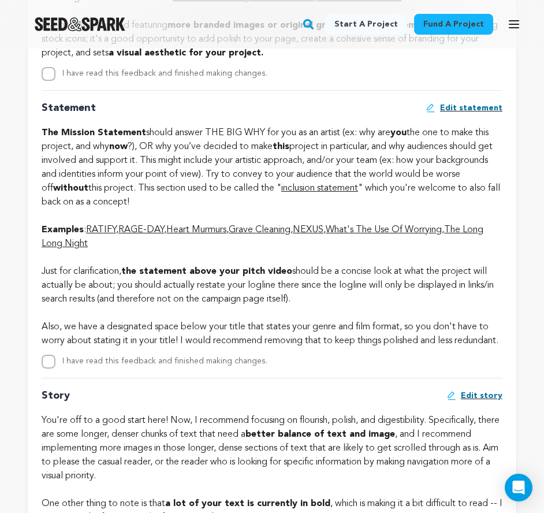
scroll to position [2367, 0]
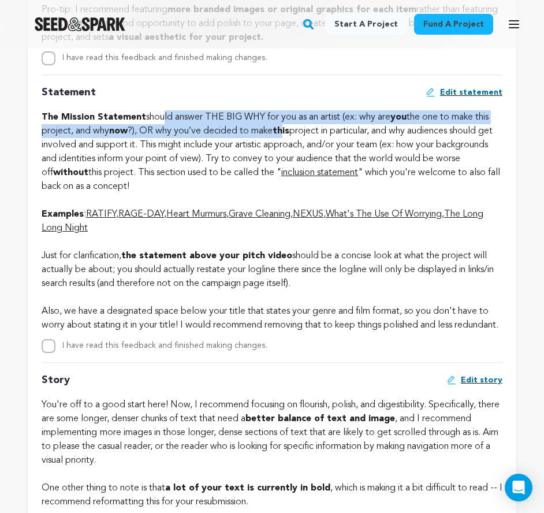
drag, startPoint x: 158, startPoint y: 162, endPoint x: 287, endPoint y: 173, distance: 129.2
click at [287, 173] on div "The Mission Statement should answer THE BIG WHY for you as an artist (ex: why a…" at bounding box center [272, 158] width 461 height 97
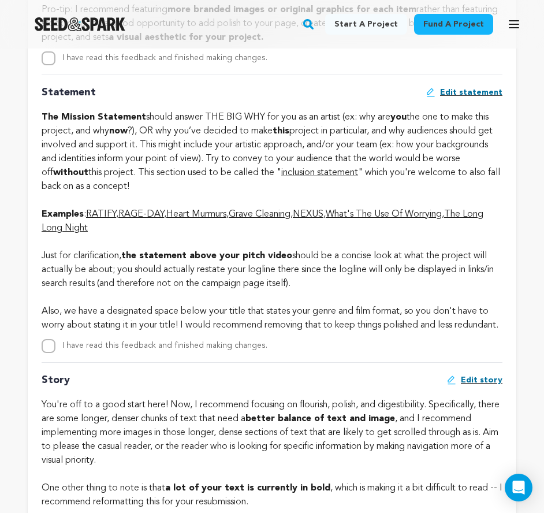
click at [288, 207] on div "The Mission Statement should answer THE BIG WHY for you as an artist (ex: why a…" at bounding box center [272, 158] width 461 height 97
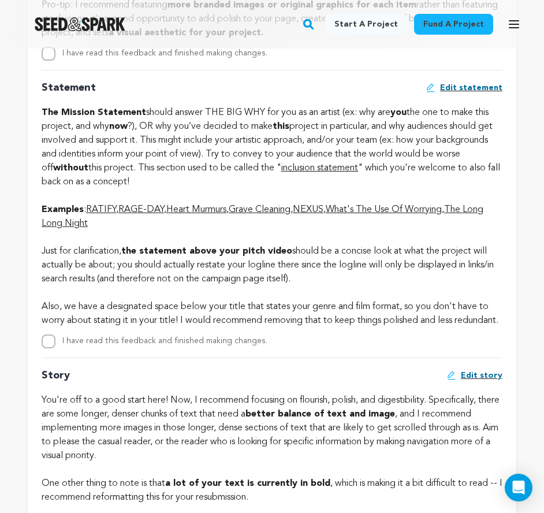
scroll to position [2398, 0]
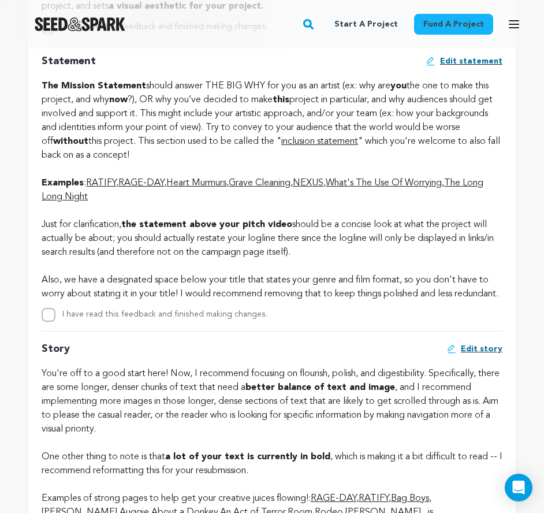
drag, startPoint x: 348, startPoint y: 297, endPoint x: 337, endPoint y: 302, distance: 11.4
click at [337, 259] on div "Just for clarification, the statement above your pitch video should be a concis…" at bounding box center [272, 231] width 461 height 55
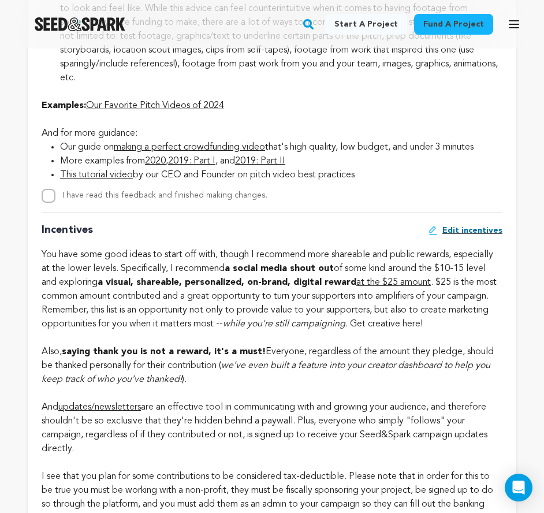
scroll to position [1037, 0]
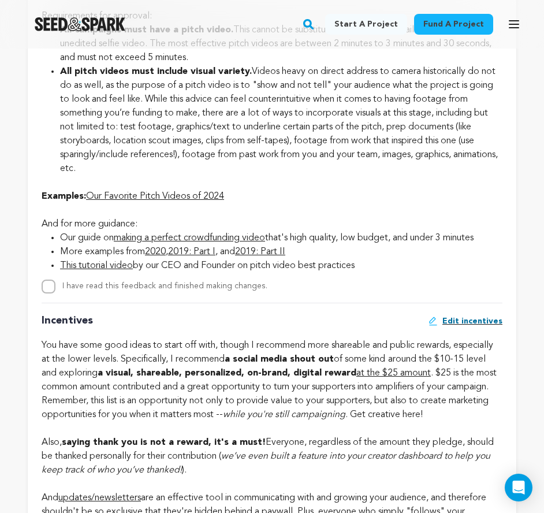
click at [512, 23] on icon "button" at bounding box center [514, 24] width 14 height 14
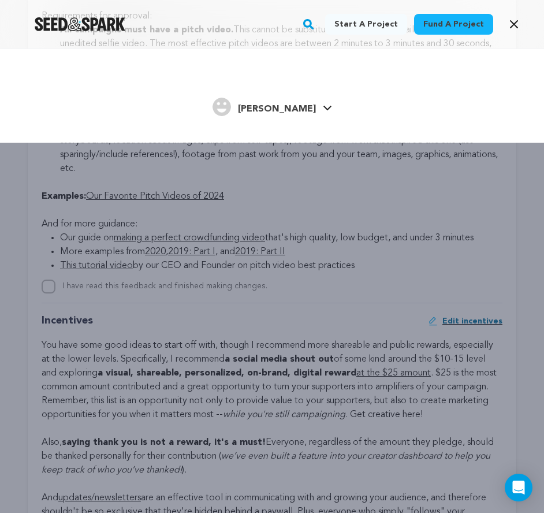
click at [284, 115] on h4 "[PERSON_NAME]" at bounding box center [277, 109] width 78 height 14
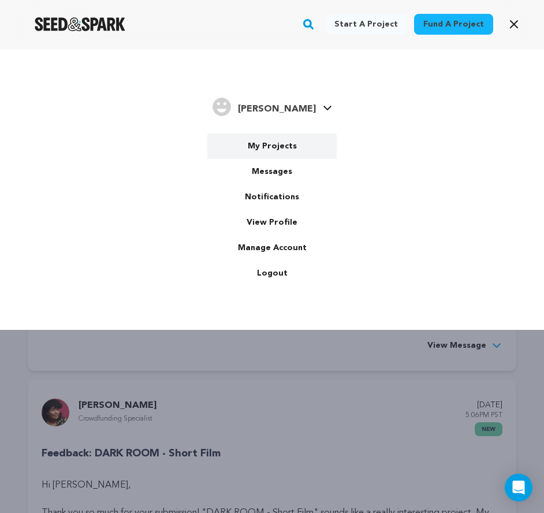
click at [262, 149] on link "My Projects" at bounding box center [271, 145] width 129 height 25
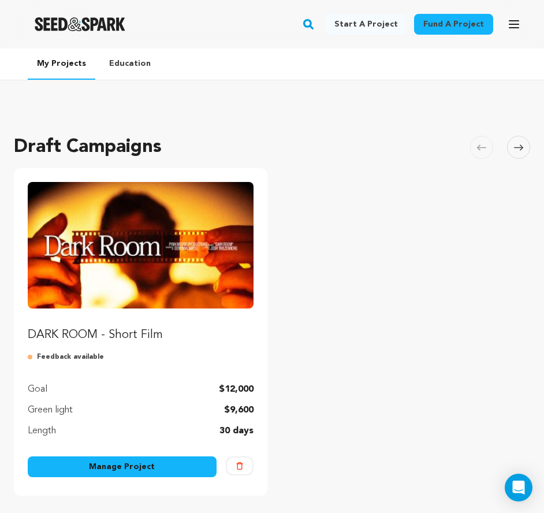
click at [110, 463] on link "Manage Project" at bounding box center [122, 466] width 189 height 21
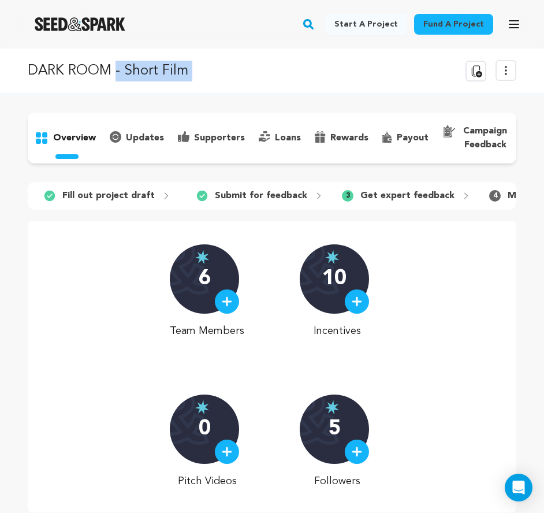
drag, startPoint x: 116, startPoint y: 72, endPoint x: 445, endPoint y: 56, distance: 329.0
click at [453, 92] on div "DARK ROOM - Short Film Delete Campaign Copy public preview link View project Ed…" at bounding box center [272, 72] width 544 height 46
click at [136, 83] on div "DARK ROOM - Short Film Delete Campaign Copy public preview link View project Ed…" at bounding box center [272, 72] width 544 height 46
click at [142, 70] on p "DARK ROOM - Short Film" at bounding box center [108, 71] width 161 height 21
drag, startPoint x: 222, startPoint y: 70, endPoint x: 149, endPoint y: 66, distance: 72.9
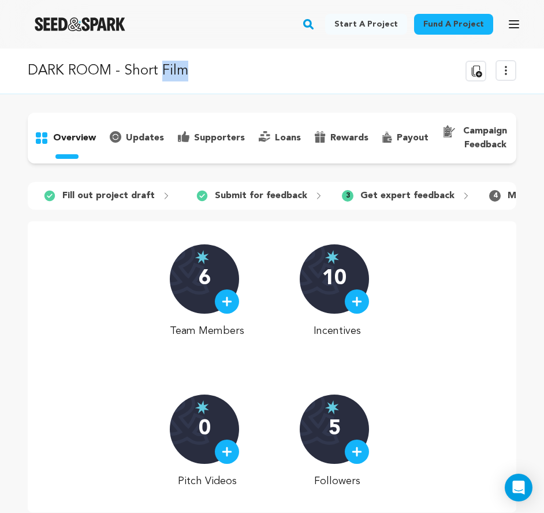
click at [157, 67] on div "DARK ROOM - Short Film Delete Campaign Copy public preview link View project Ed…" at bounding box center [272, 71] width 489 height 22
drag, startPoint x: 179, startPoint y: 72, endPoint x: 262, endPoint y: 74, distance: 82.6
click at [180, 73] on p "DARK ROOM - Short Film" at bounding box center [108, 71] width 161 height 21
click at [508, 71] on icon at bounding box center [506, 71] width 14 height 14
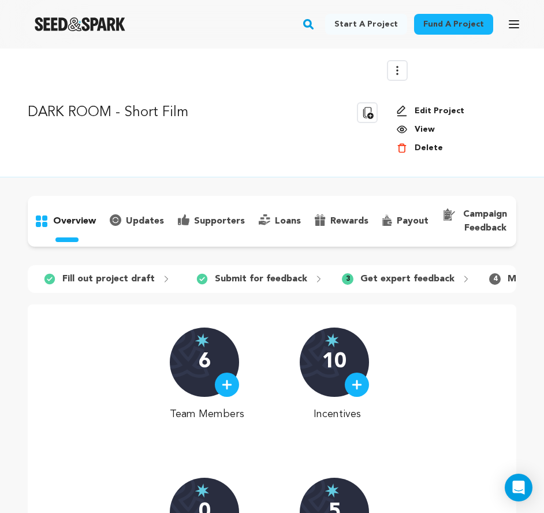
click at [434, 109] on link "Edit Project" at bounding box center [451, 111] width 111 height 12
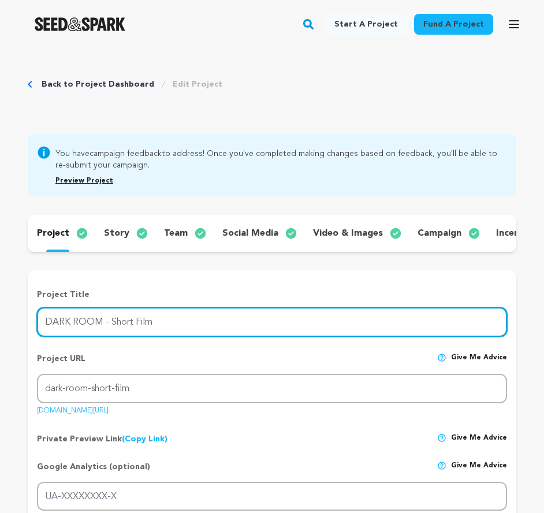
click at [159, 322] on input "DARK ROOM - Short Film" at bounding box center [272, 321] width 470 height 29
drag, startPoint x: 147, startPoint y: 325, endPoint x: 102, endPoint y: 324, distance: 45.0
click at [102, 324] on input "DARK ROOM - Short Film" at bounding box center [272, 321] width 470 height 29
type input "DARK ROOM"
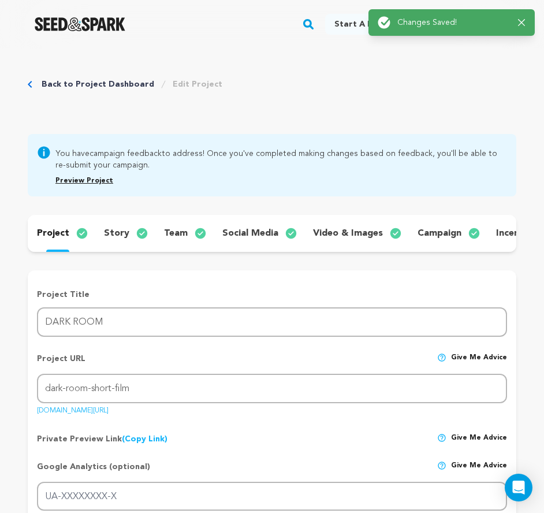
click at [523, 21] on icon "button" at bounding box center [521, 22] width 7 height 7
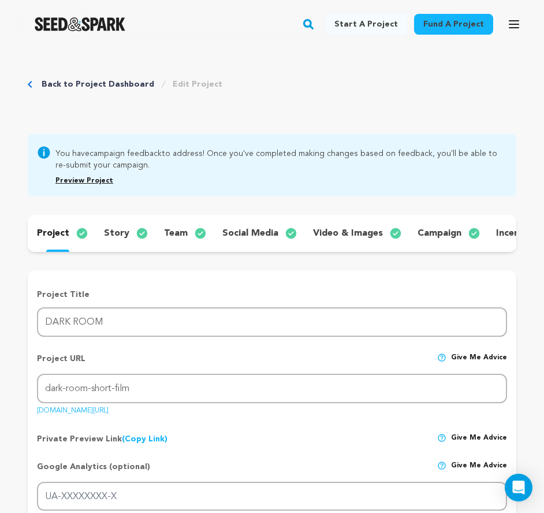
click at [32, 82] on div "Back to Project Dashboard Edit Project" at bounding box center [125, 85] width 195 height 12
click at [32, 84] on div "Back to Project Dashboard Edit Project" at bounding box center [125, 85] width 195 height 12
click at [31, 85] on icon "Breadcrumb" at bounding box center [30, 84] width 5 height 7
click at [30, 85] on icon "Breadcrumb" at bounding box center [30, 84] width 5 height 7
click at [515, 25] on icon "button" at bounding box center [513, 24] width 9 height 7
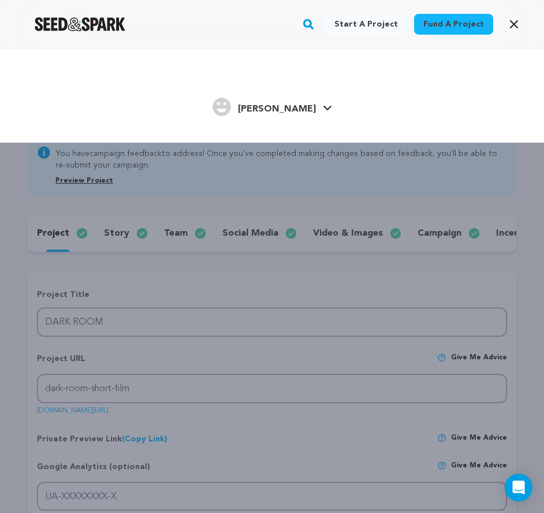
click at [231, 110] on img "Timothy T.'s Profile" at bounding box center [222, 107] width 18 height 18
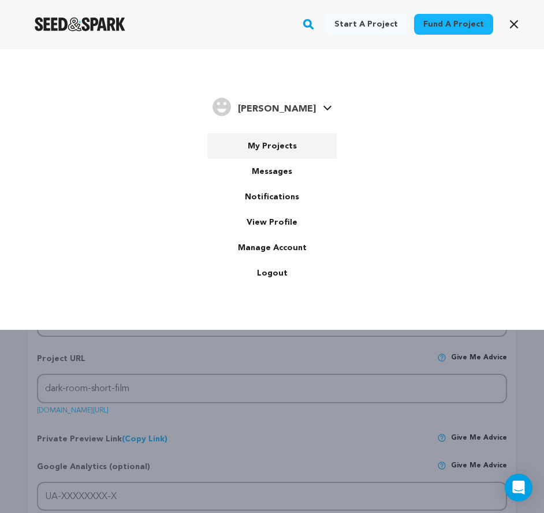
click at [259, 141] on link "My Projects" at bounding box center [271, 145] width 129 height 25
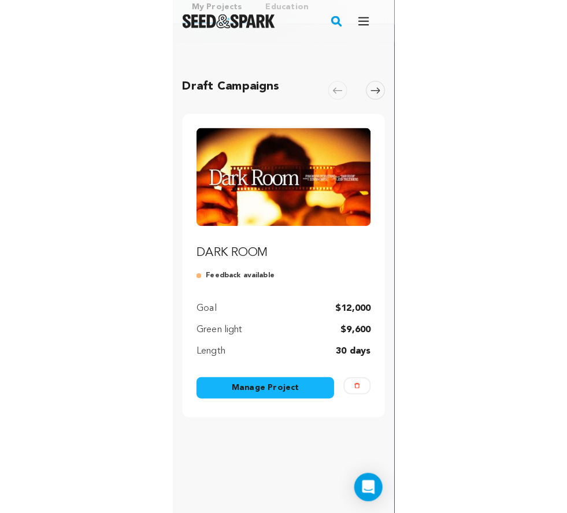
scroll to position [63, 0]
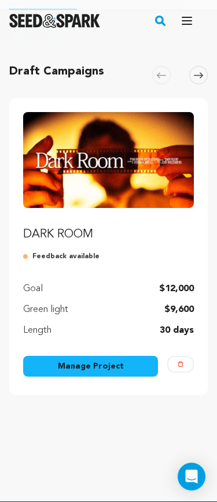
drag, startPoint x: 214, startPoint y: 263, endPoint x: 247, endPoint y: 94, distance: 172.4
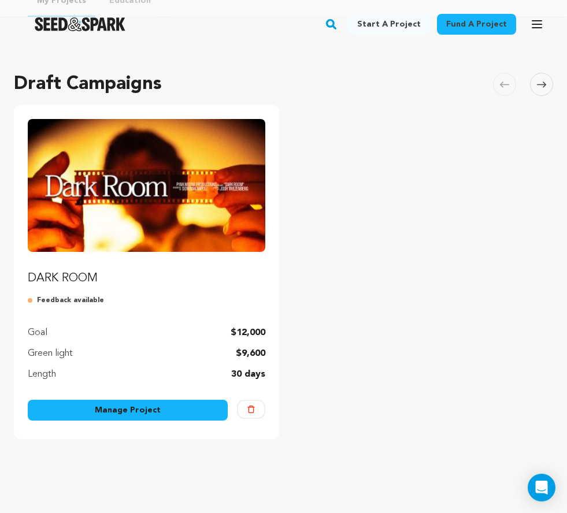
click at [125, 412] on link "Manage Project" at bounding box center [128, 410] width 200 height 21
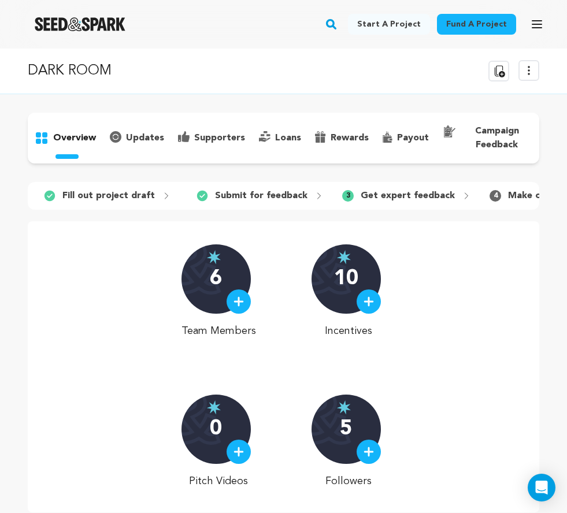
click at [486, 132] on p "campaign feedback" at bounding box center [496, 138] width 71 height 28
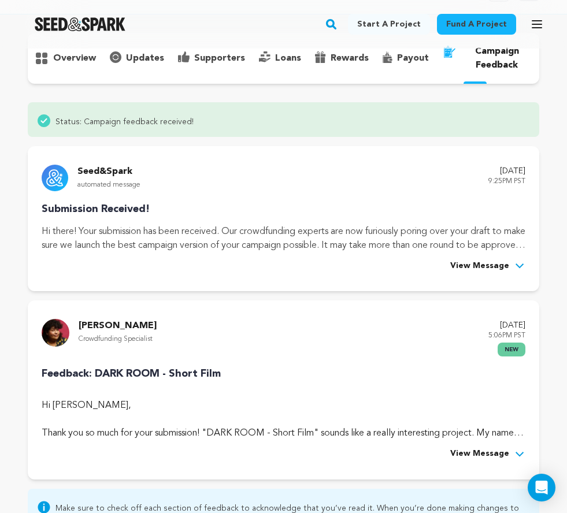
scroll to position [88, 0]
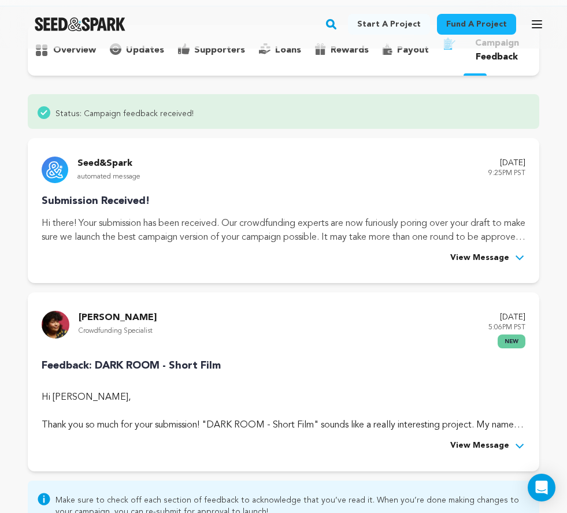
click at [482, 440] on span "View Message" at bounding box center [479, 446] width 59 height 14
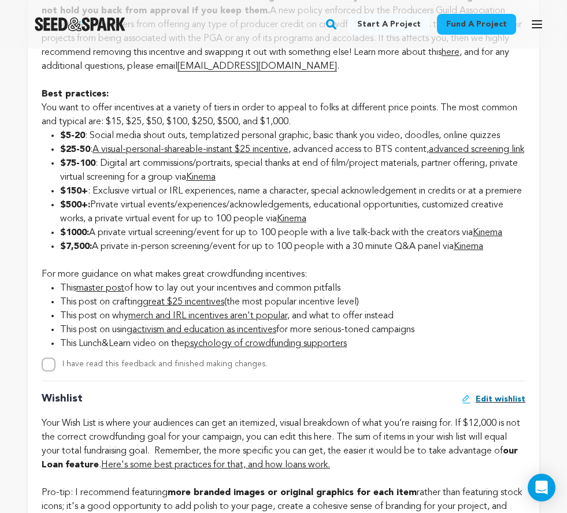
scroll to position [1770, 0]
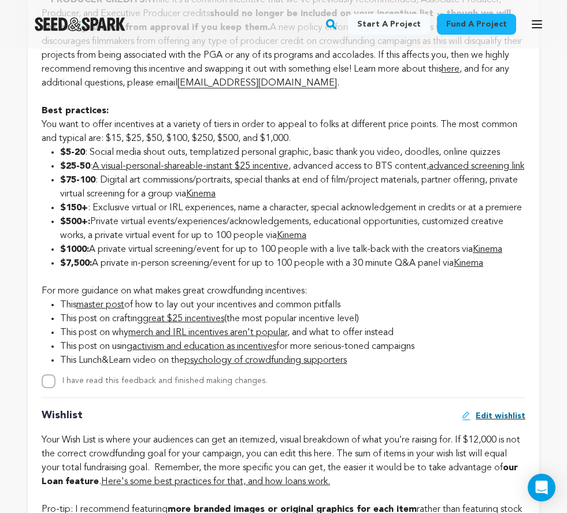
click at [258, 433] on div "Wishlist Edit wishlist" at bounding box center [283, 420] width 483 height 26
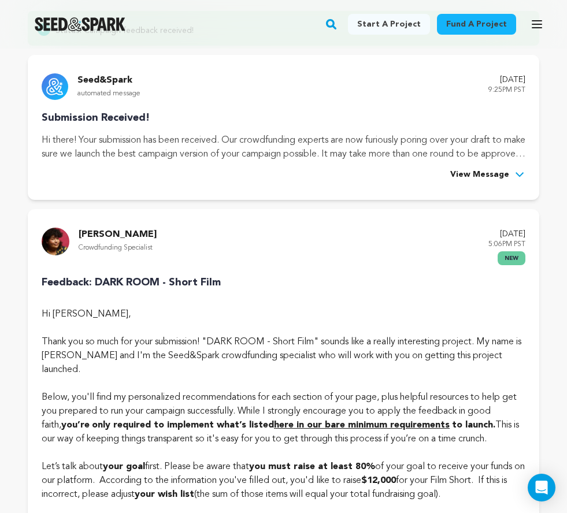
scroll to position [0, 0]
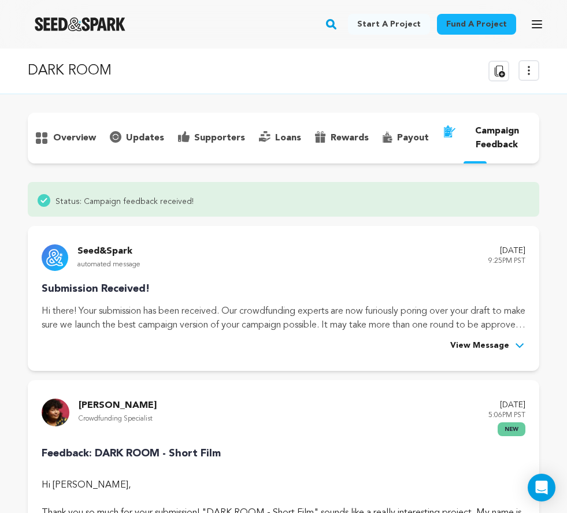
click at [90, 28] on img "Seed&Spark Homepage" at bounding box center [80, 24] width 91 height 14
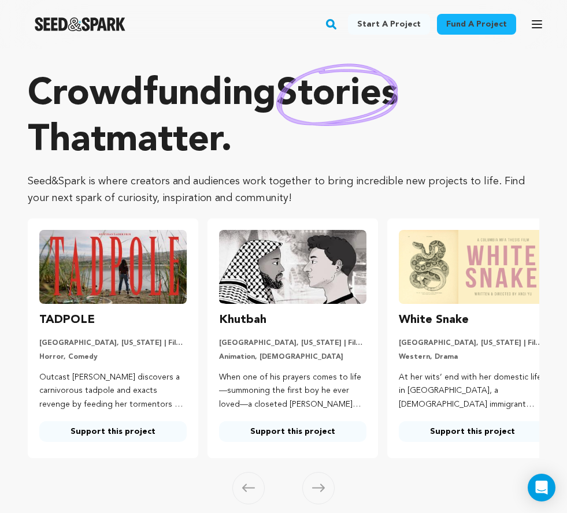
click at [534, 25] on icon "button" at bounding box center [536, 24] width 9 height 7
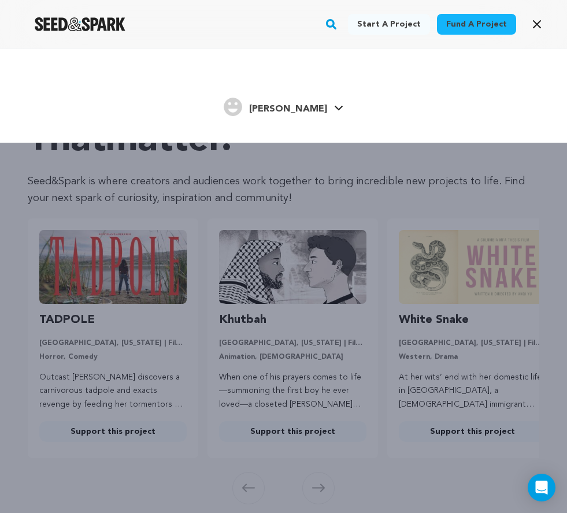
click at [279, 109] on span "[PERSON_NAME]" at bounding box center [288, 109] width 78 height 9
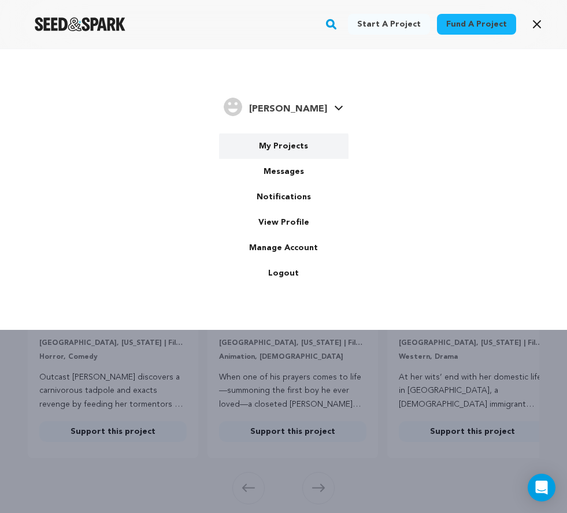
click at [291, 141] on link "My Projects" at bounding box center [283, 145] width 129 height 25
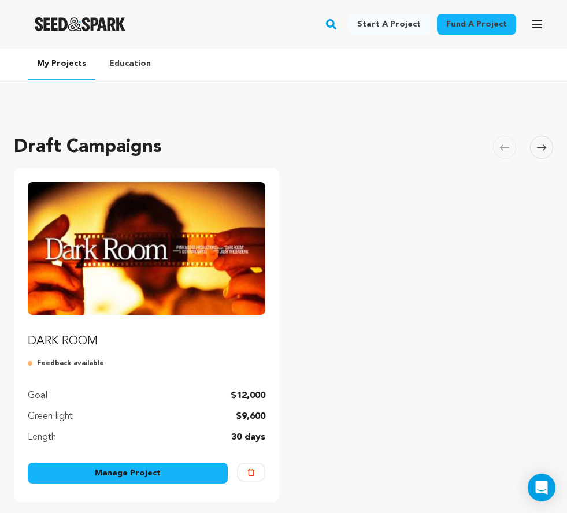
click at [73, 474] on link "Manage Project" at bounding box center [128, 473] width 200 height 21
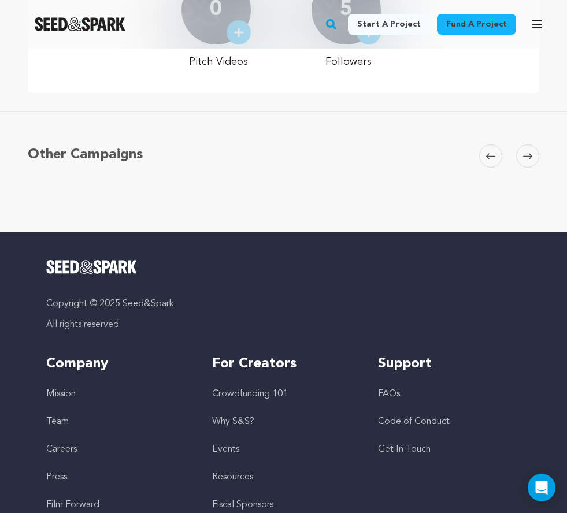
scroll to position [12, 0]
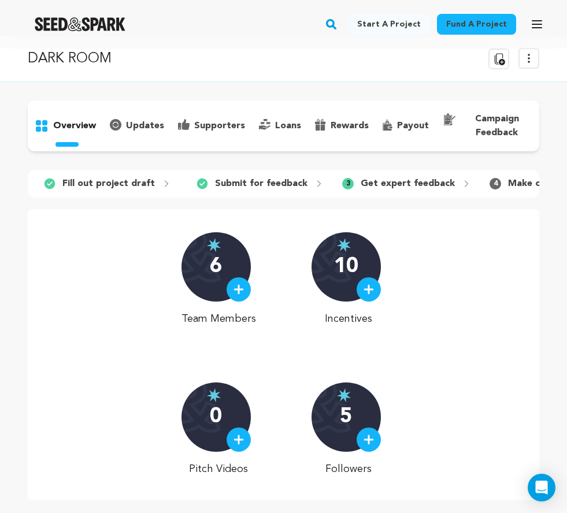
click at [539, 23] on icon "button" at bounding box center [537, 24] width 14 height 14
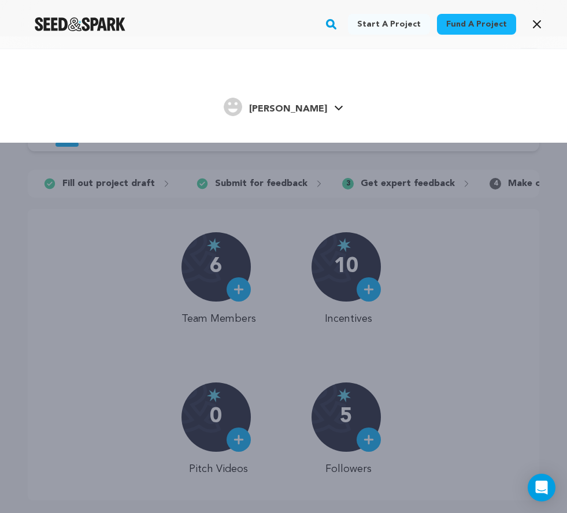
click at [281, 108] on span "[PERSON_NAME]" at bounding box center [288, 109] width 78 height 9
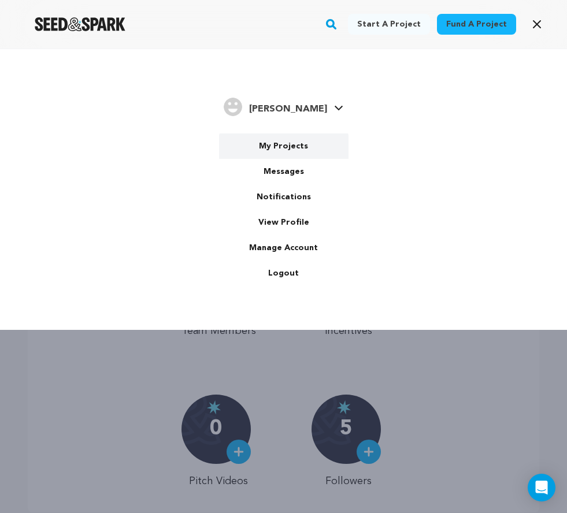
click at [285, 150] on link "My Projects" at bounding box center [283, 145] width 129 height 25
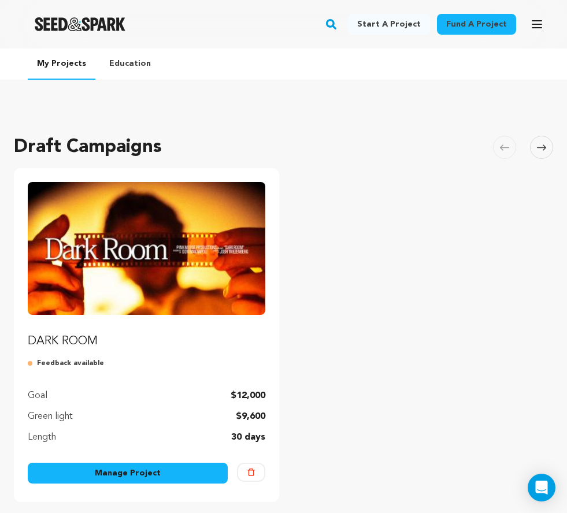
click at [150, 254] on img "Fund DARK ROOM" at bounding box center [146, 248] width 237 height 133
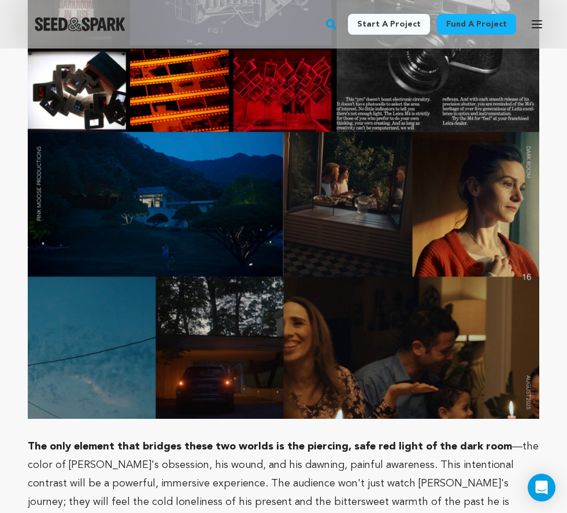
scroll to position [3031, 0]
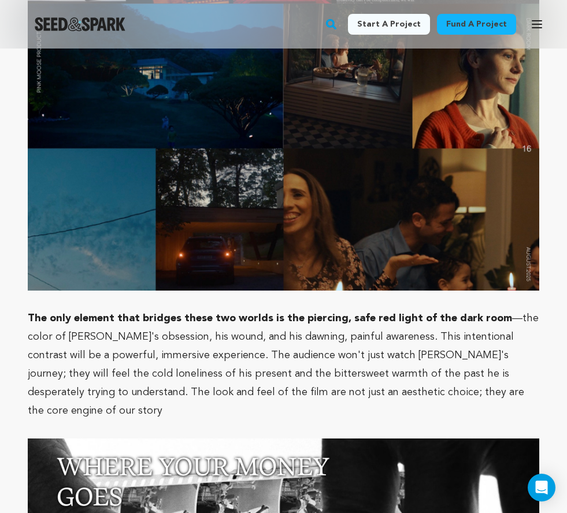
click at [491, 290] on p at bounding box center [283, 299] width 511 height 18
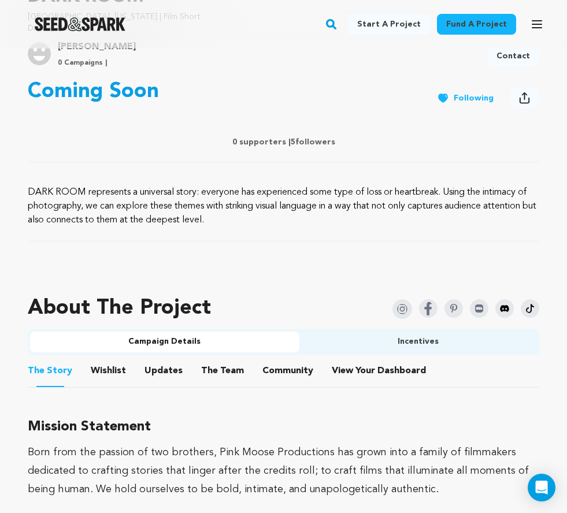
scroll to position [461, 0]
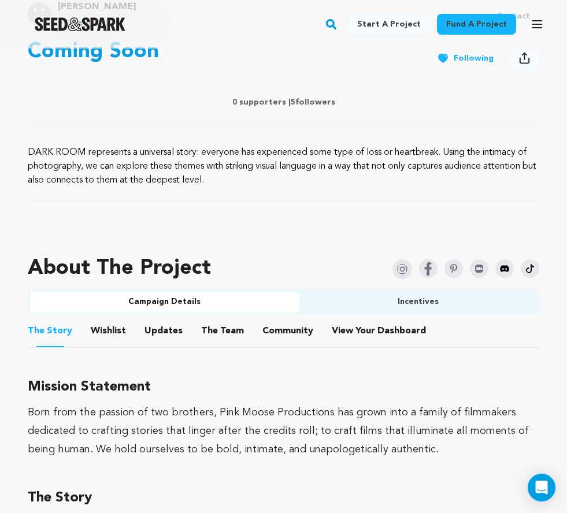
click at [367, 310] on button "Incentives" at bounding box center [418, 302] width 238 height 21
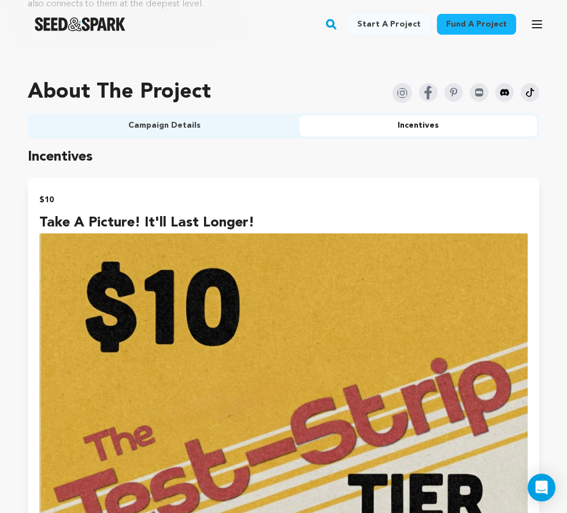
scroll to position [413, 0]
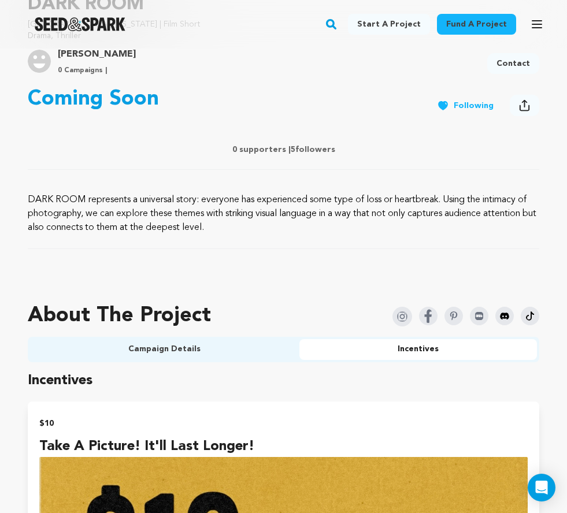
click at [111, 344] on button "Campaign Details" at bounding box center [164, 349] width 269 height 21
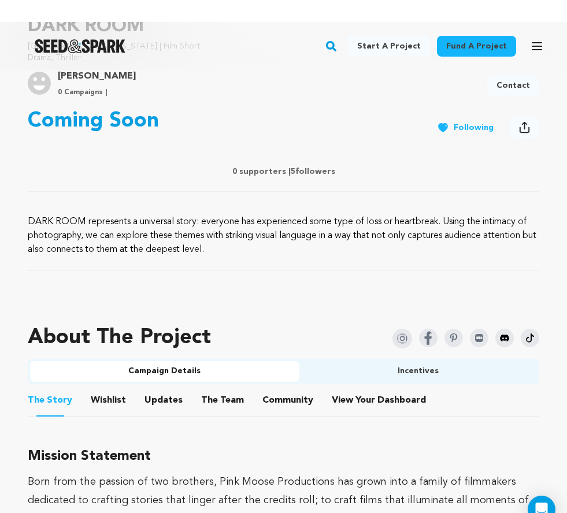
scroll to position [392, 0]
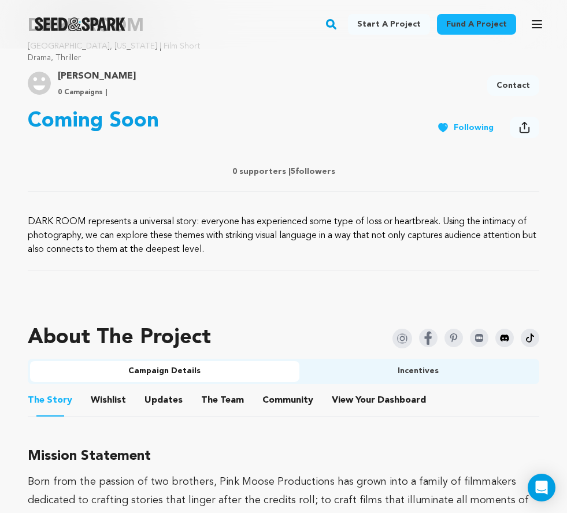
click at [285, 393] on button "Community" at bounding box center [288, 403] width 28 height 28
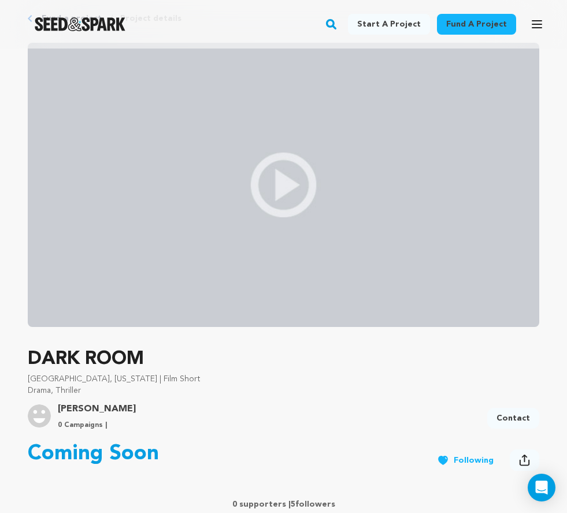
scroll to position [303, 0]
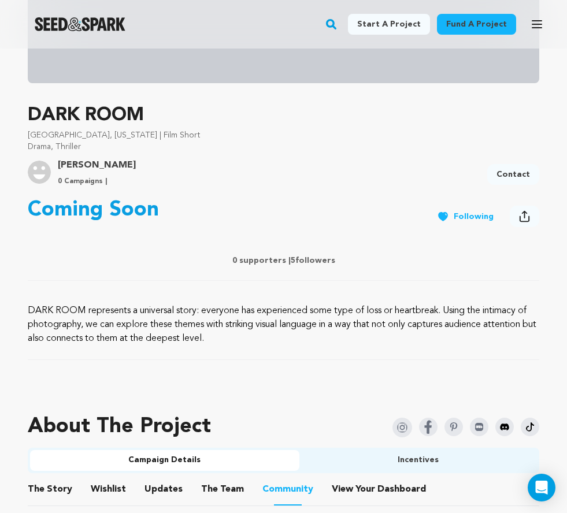
click at [340, 490] on button "View Your Dashboard" at bounding box center [345, 492] width 28 height 28
click at [215, 478] on button "The Team" at bounding box center [222, 492] width 28 height 28
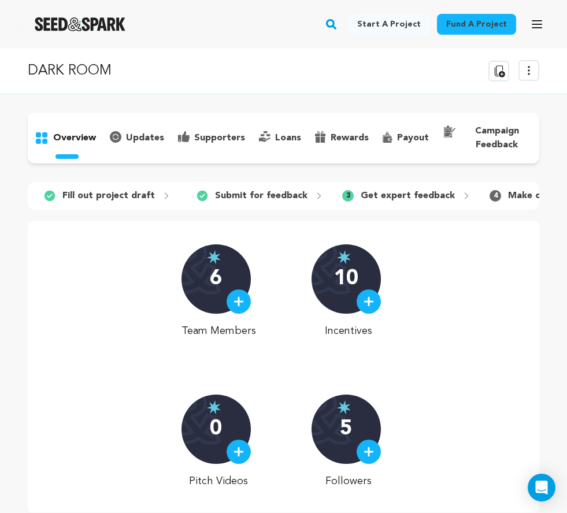
click at [541, 25] on icon "button" at bounding box center [537, 24] width 14 height 14
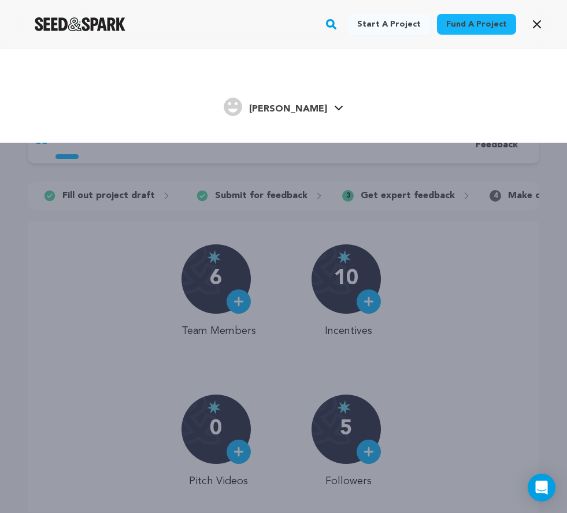
click at [303, 116] on h4 "[PERSON_NAME]" at bounding box center [288, 109] width 78 height 14
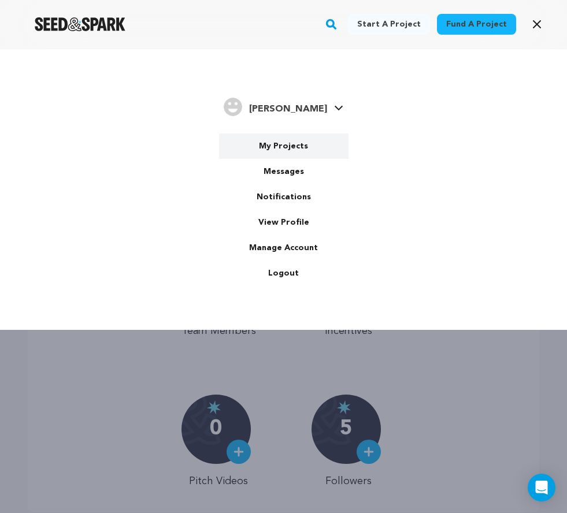
click at [290, 142] on link "My Projects" at bounding box center [283, 145] width 129 height 25
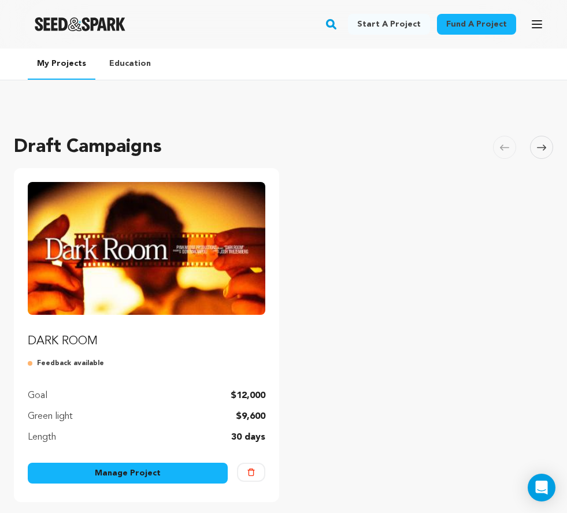
click at [118, 240] on img "Fund DARK ROOM" at bounding box center [146, 248] width 237 height 133
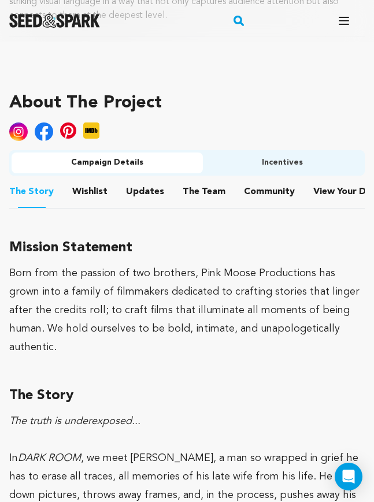
scroll to position [600, 0]
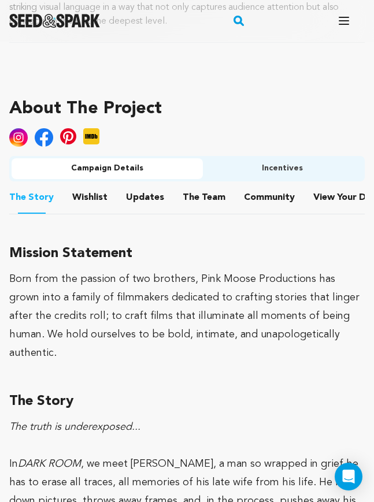
drag, startPoint x: 368, startPoint y: 288, endPoint x: 243, endPoint y: 420, distance: 183.0
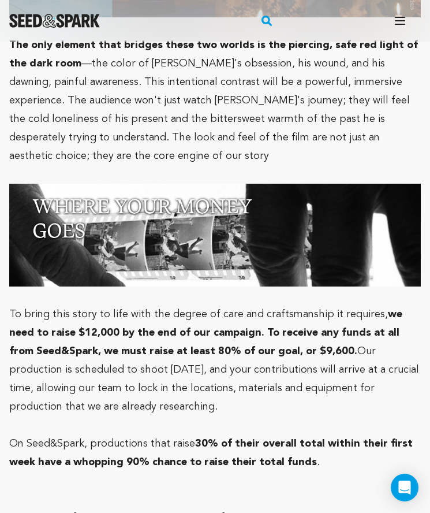
scroll to position [3301, 0]
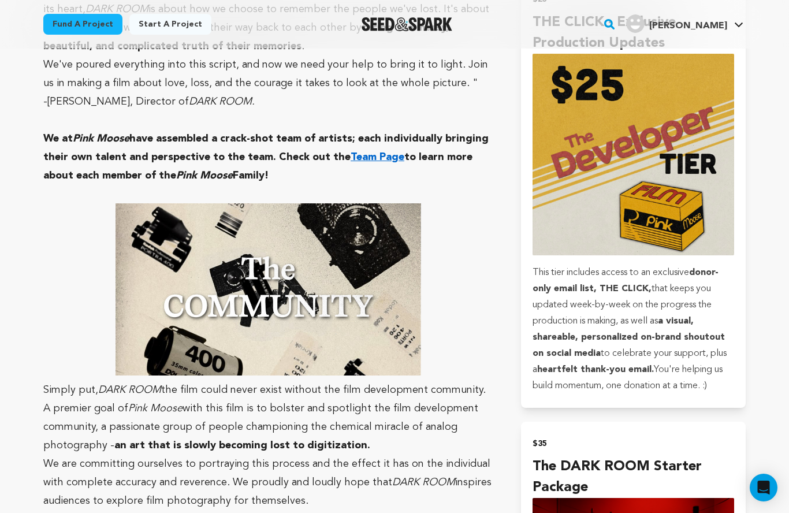
scroll to position [1070, 0]
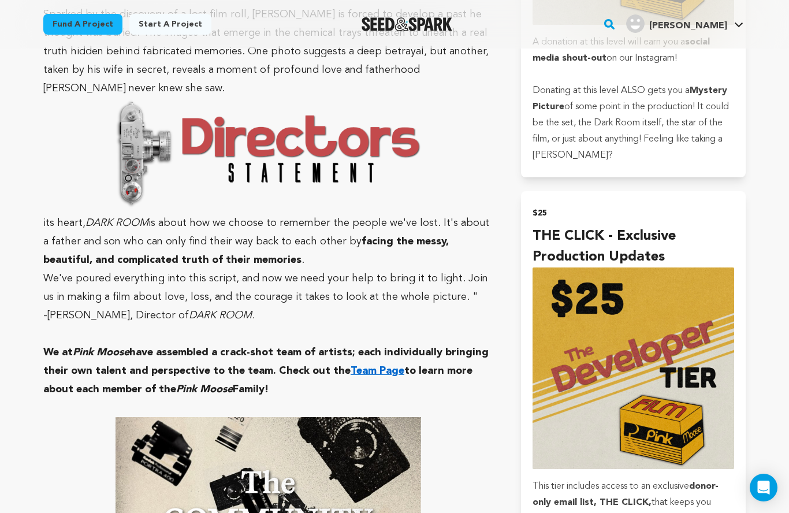
scroll to position [751, 0]
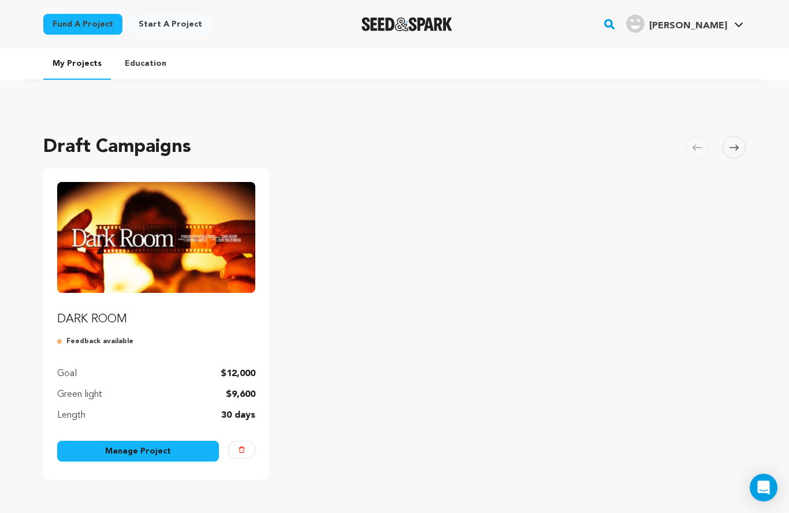
click at [135, 448] on link "Manage Project" at bounding box center [138, 451] width 162 height 21
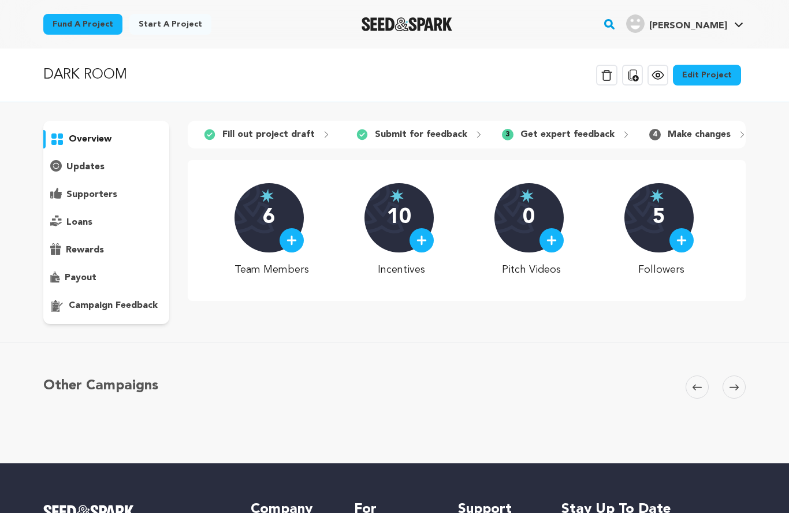
click at [120, 305] on p "campaign feedback" at bounding box center [113, 306] width 89 height 14
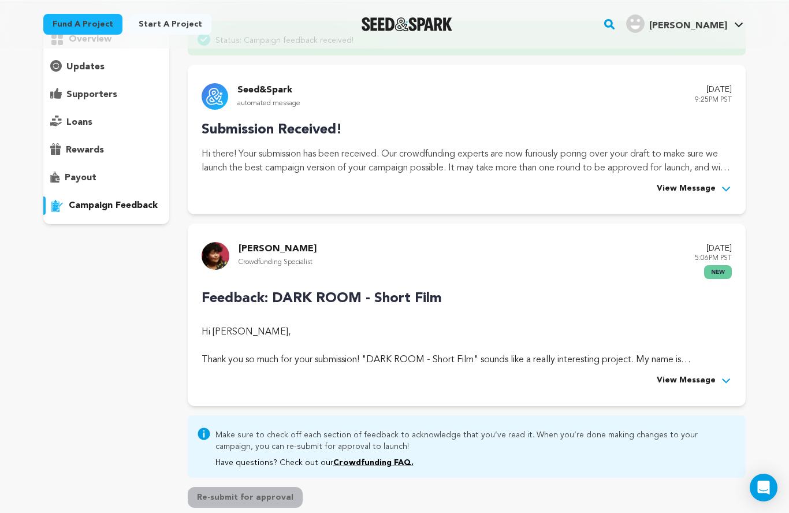
scroll to position [137, 0]
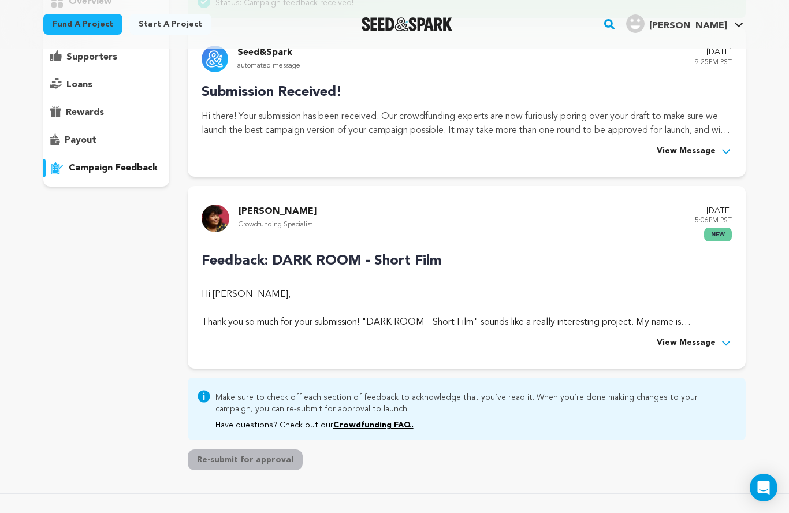
click at [706, 340] on span "View Message" at bounding box center [686, 343] width 59 height 14
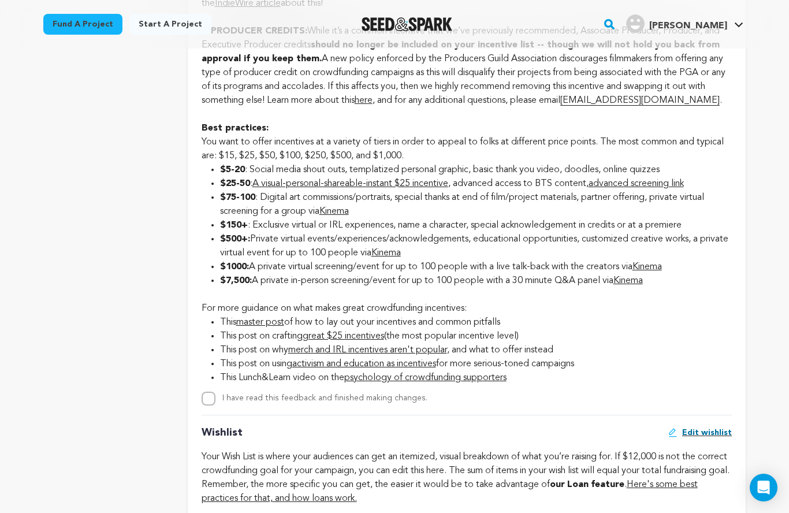
scroll to position [1622, 0]
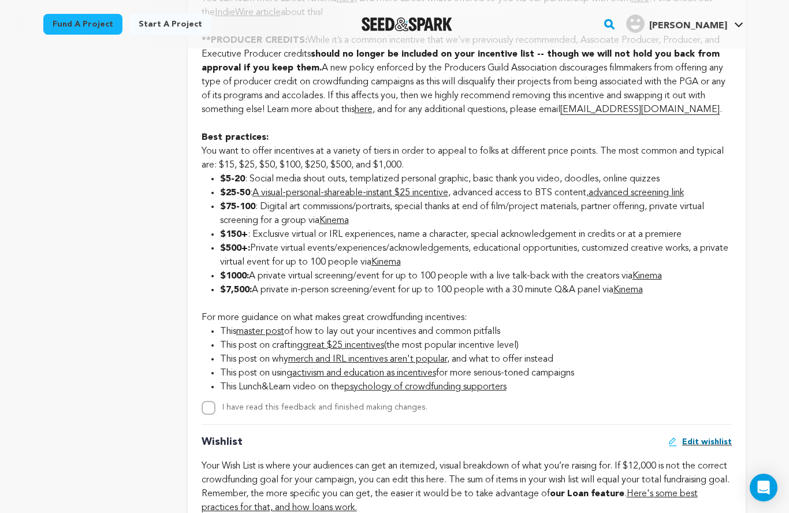
click at [323, 508] on div "Your Wish List is where your audiences can get an itemized, visual breakdown of…" at bounding box center [467, 486] width 530 height 55
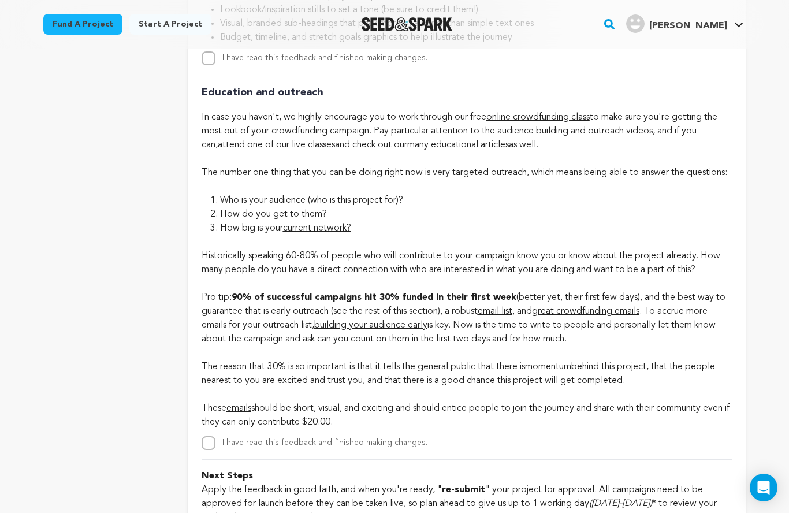
scroll to position [2885, 0]
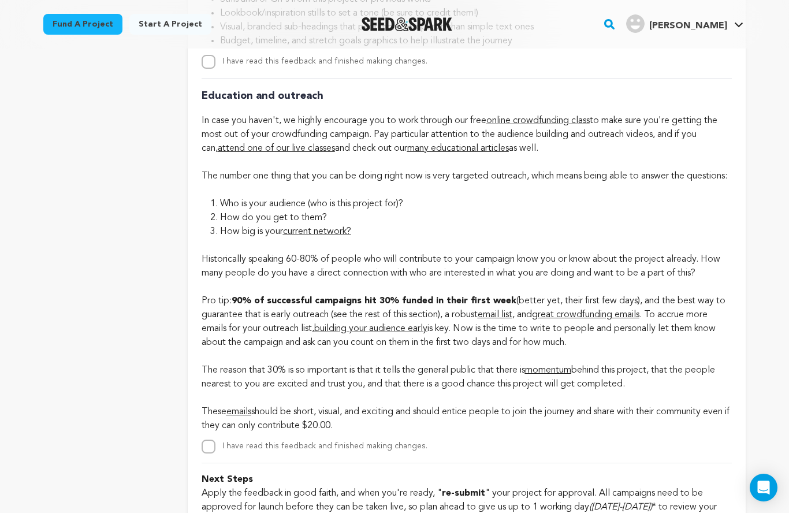
click at [604, 382] on p "Historically speaking 60-80% of people who will contribute to your campaign kno…" at bounding box center [467, 336] width 530 height 194
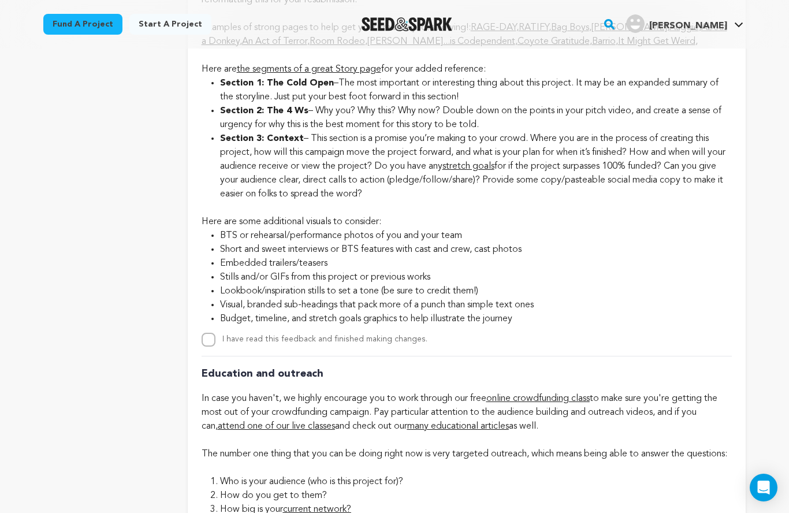
scroll to position [2606, 0]
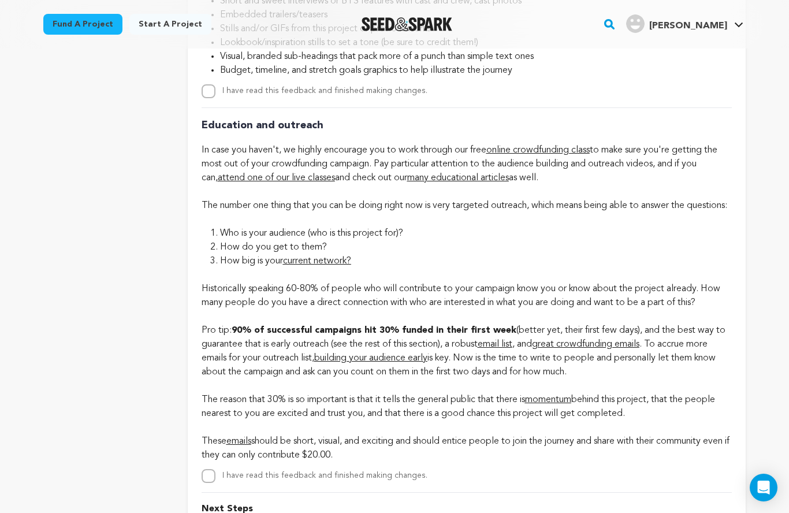
scroll to position [2855, 0]
